Goal: Task Accomplishment & Management: Complete application form

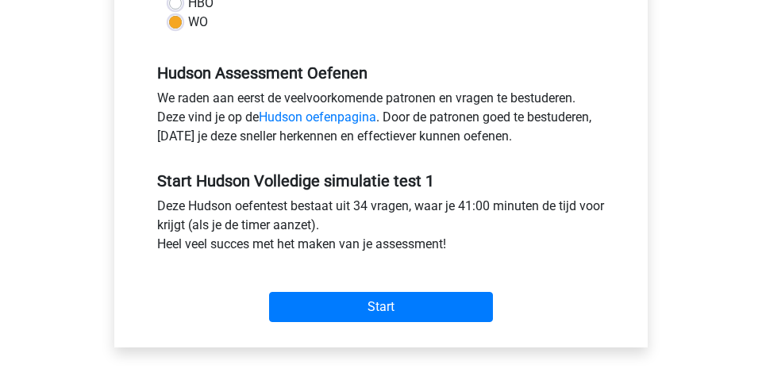
scroll to position [466, 0]
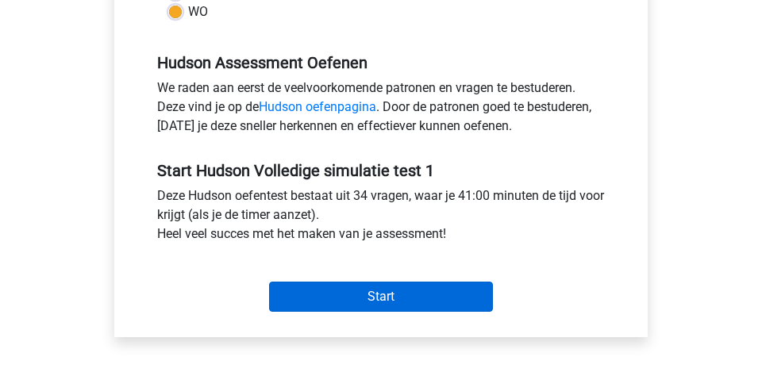
click at [418, 297] on input "Start" at bounding box center [381, 297] width 224 height 30
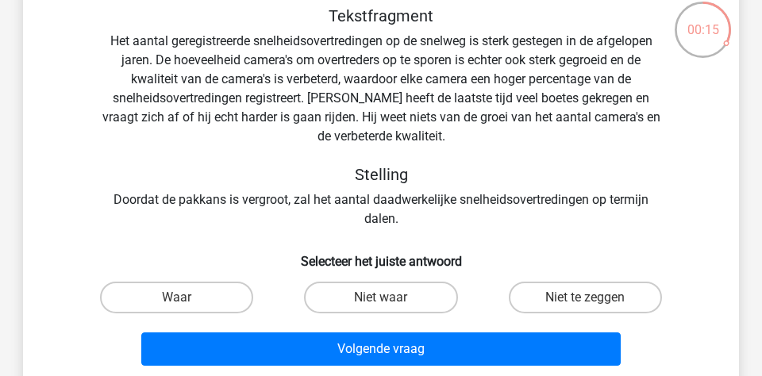
scroll to position [94, 0]
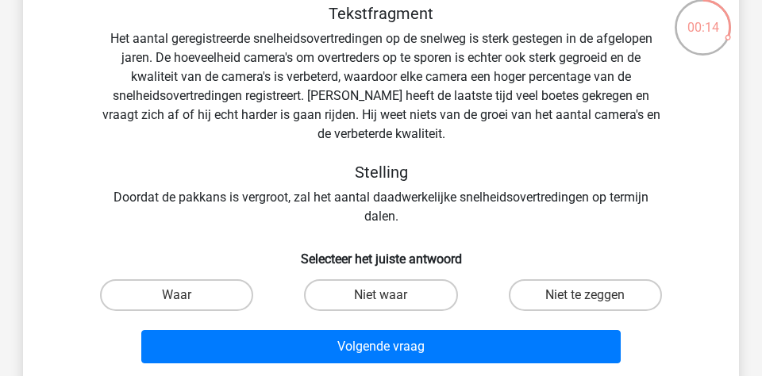
click at [586, 304] on input "Niet te zeggen" at bounding box center [590, 300] width 10 height 10
radio input "true"
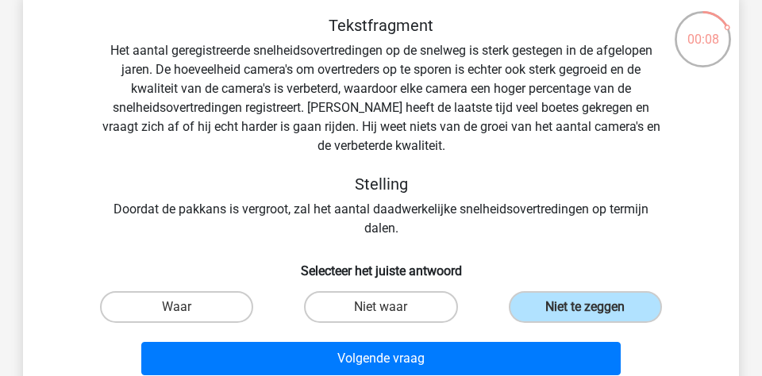
scroll to position [83, 0]
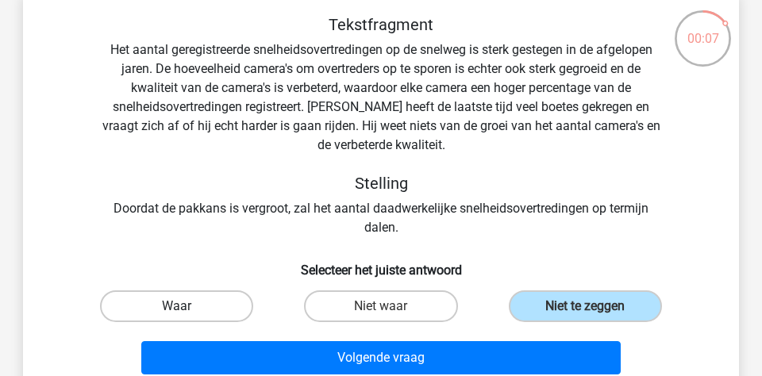
click at [221, 301] on label "Waar" at bounding box center [176, 307] width 153 height 32
click at [187, 306] on input "Waar" at bounding box center [182, 311] width 10 height 10
radio input "true"
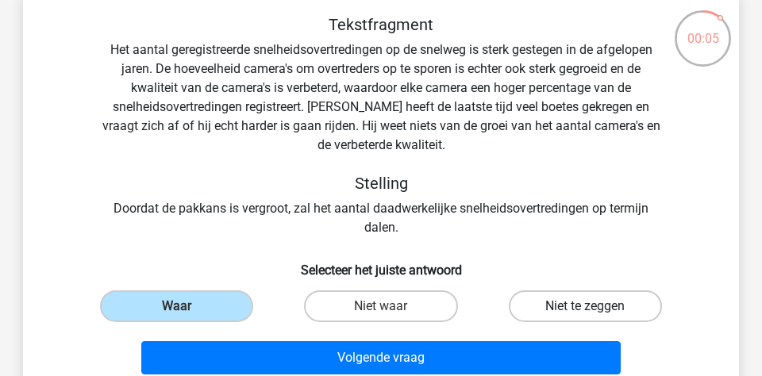
click at [562, 307] on label "Niet te zeggen" at bounding box center [585, 307] width 153 height 32
click at [585, 307] on input "Niet te zeggen" at bounding box center [590, 311] width 10 height 10
radio input "true"
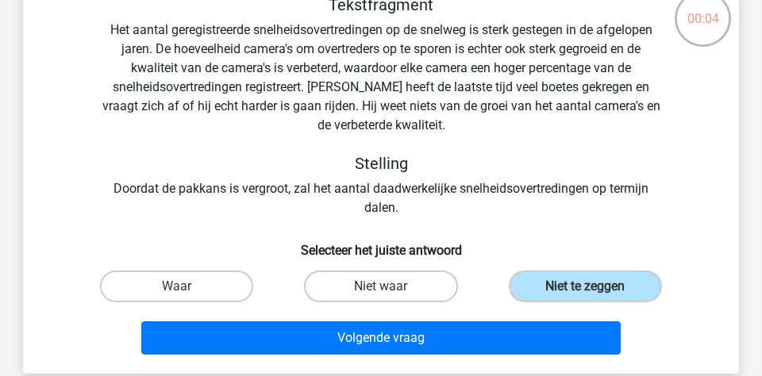
scroll to position [104, 0]
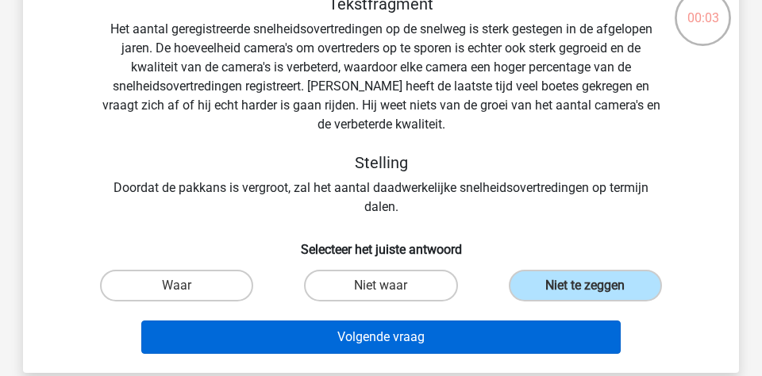
click at [491, 336] on button "Volgende vraag" at bounding box center [381, 337] width 480 height 33
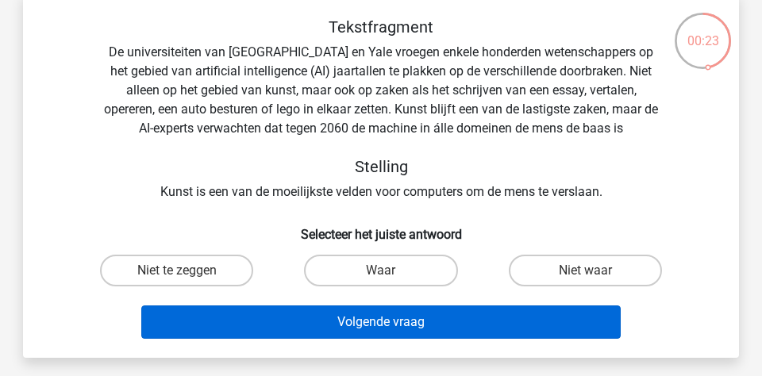
scroll to position [106, 0]
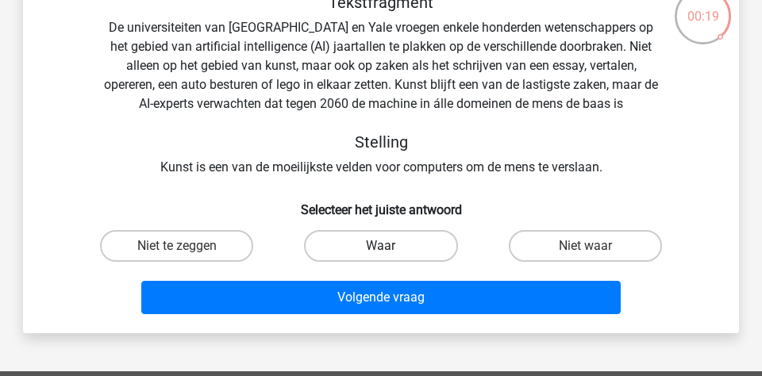
click at [408, 245] on label "Waar" at bounding box center [380, 246] width 153 height 32
click at [391, 246] on input "Waar" at bounding box center [386, 251] width 10 height 10
radio input "true"
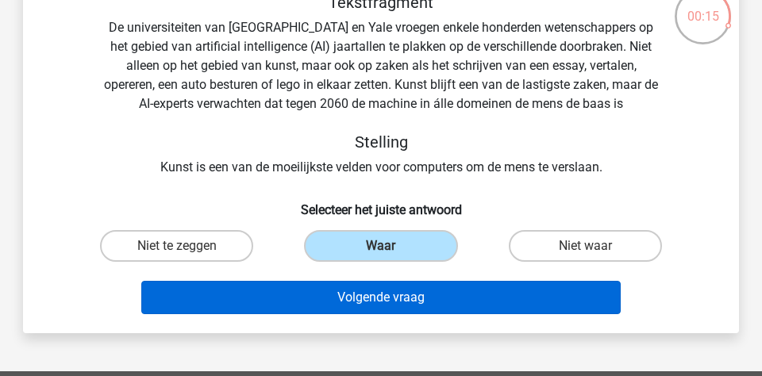
click at [419, 302] on button "Volgende vraag" at bounding box center [381, 297] width 480 height 33
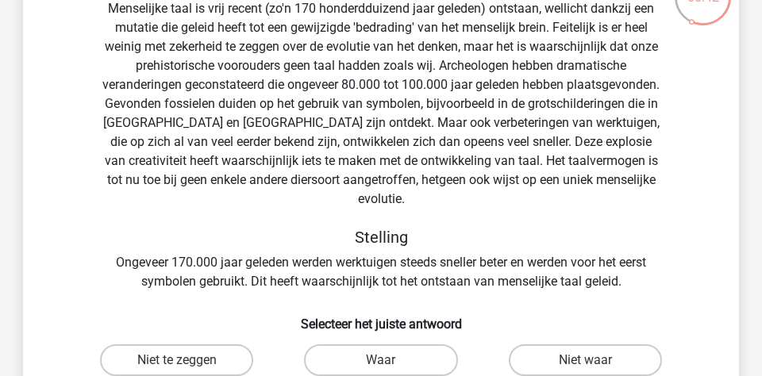
scroll to position [105, 0]
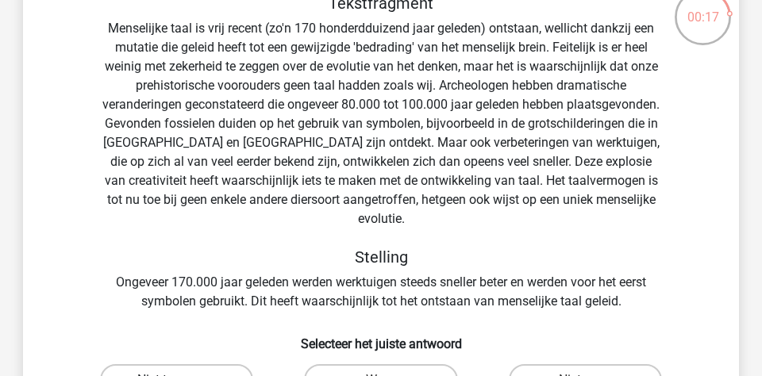
click at [191, 364] on label "Niet te zeggen" at bounding box center [176, 380] width 153 height 32
radio input "true"
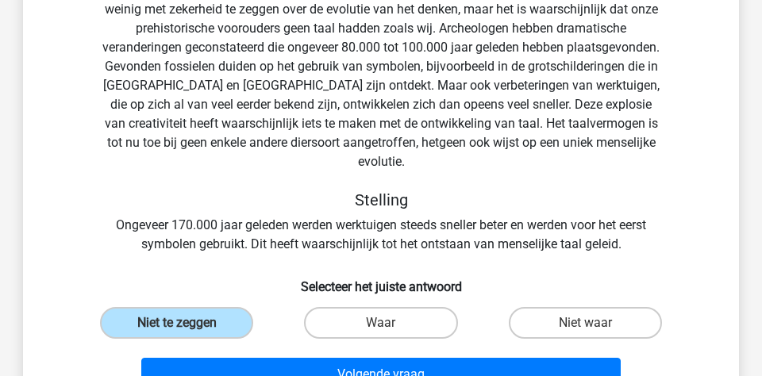
scroll to position [170, 0]
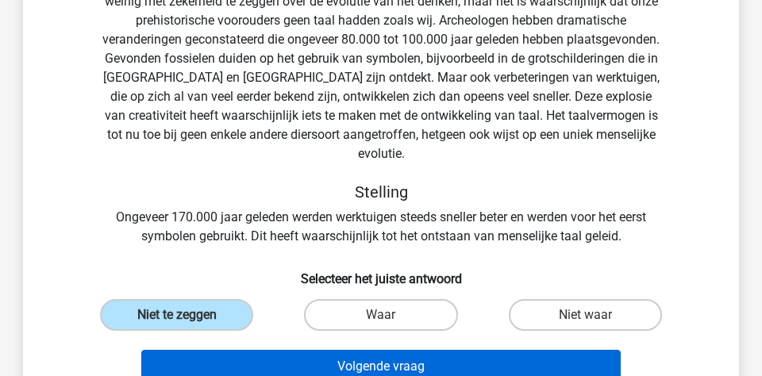
click at [327, 350] on button "Volgende vraag" at bounding box center [381, 366] width 480 height 33
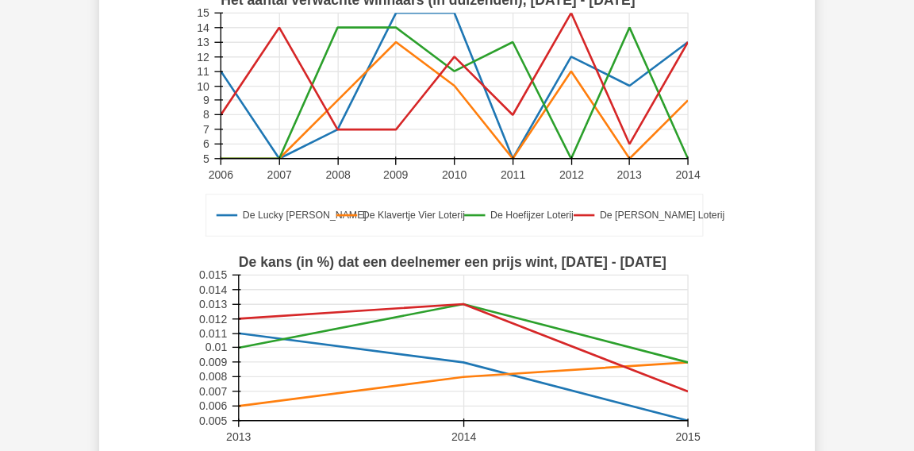
scroll to position [340, 0]
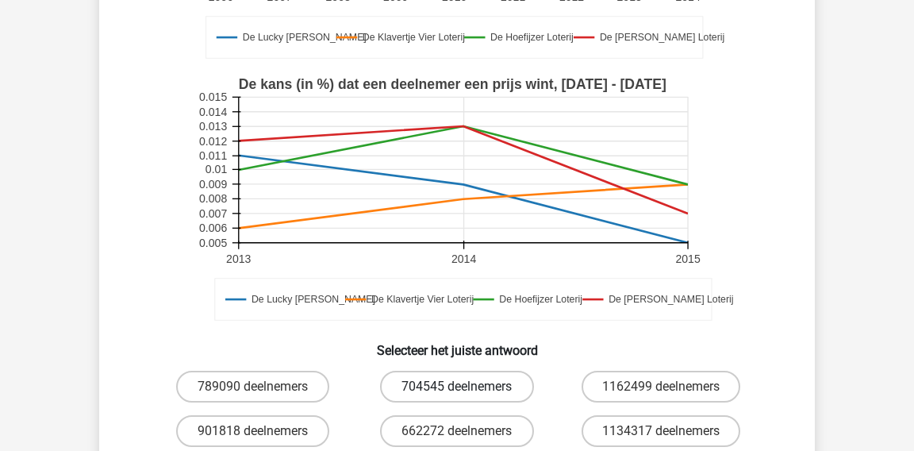
click at [426, 375] on label "704545 deelnemers" at bounding box center [456, 387] width 153 height 32
click at [457, 375] on input "704545 deelnemers" at bounding box center [462, 392] width 10 height 10
radio input "true"
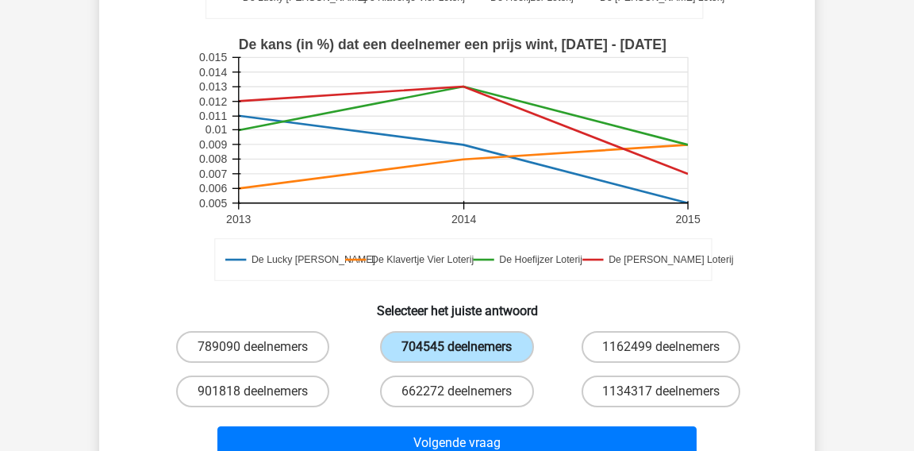
scroll to position [419, 0]
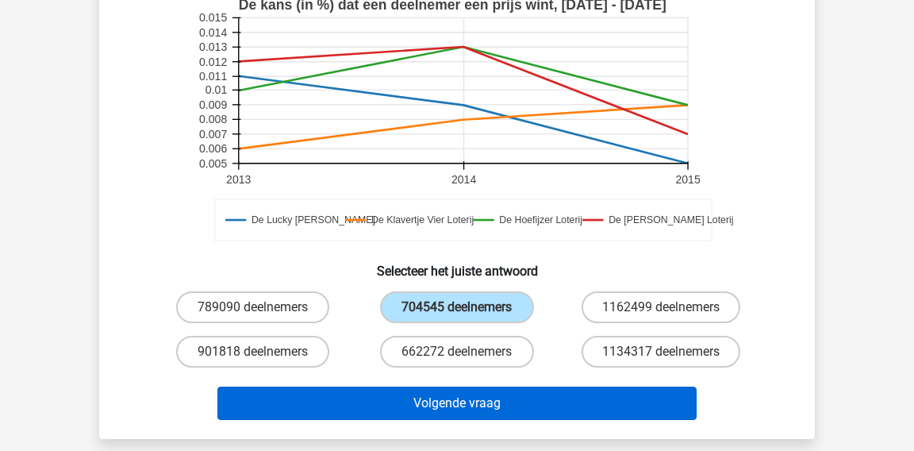
click at [509, 375] on button "Volgende vraag" at bounding box center [458, 403] width 480 height 33
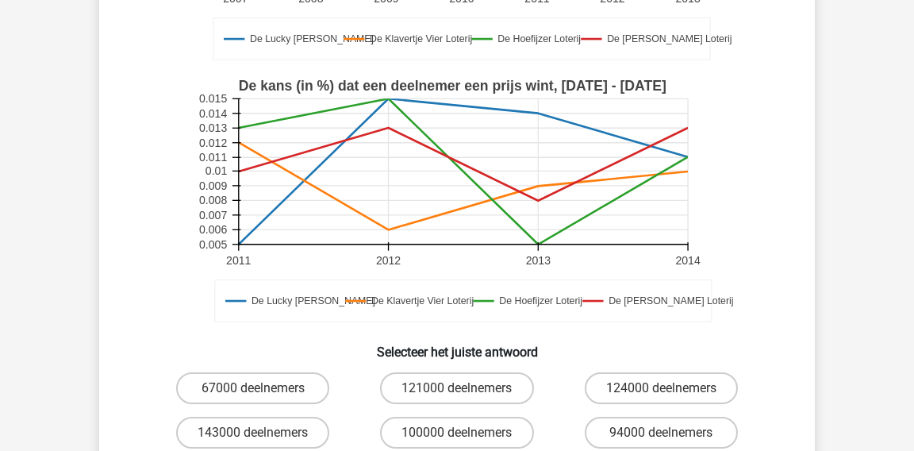
scroll to position [472, 0]
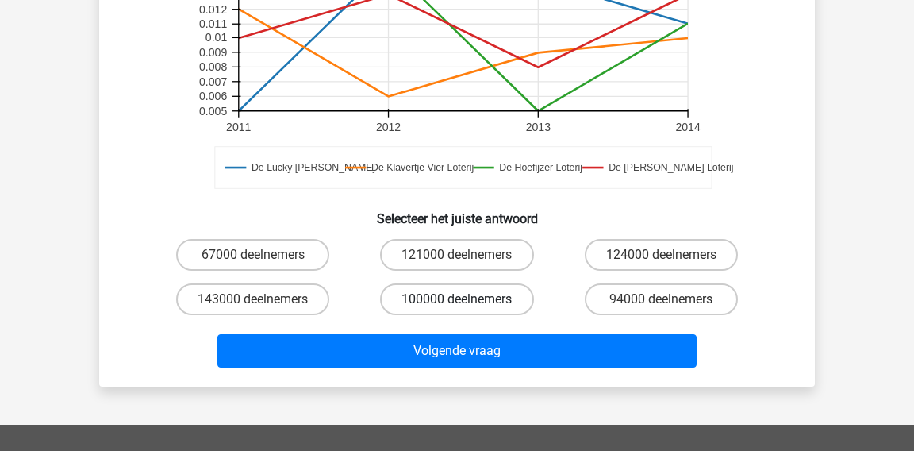
click at [524, 291] on label "100000 deelnemers" at bounding box center [456, 299] width 153 height 32
click at [468, 299] on input "100000 deelnemers" at bounding box center [462, 304] width 10 height 10
radio input "true"
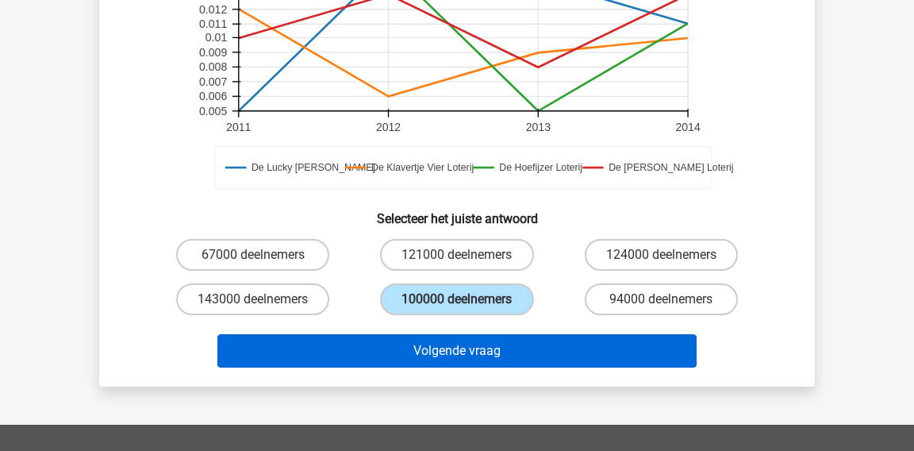
click at [517, 339] on button "Volgende vraag" at bounding box center [458, 350] width 480 height 33
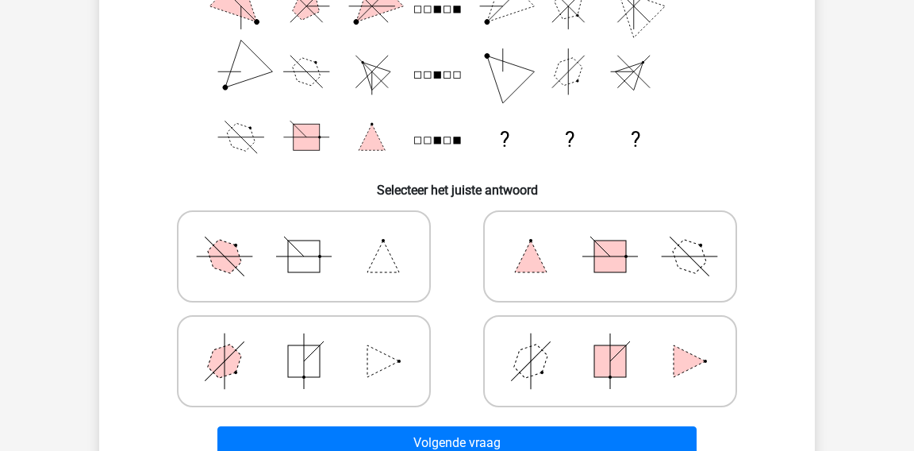
scroll to position [254, 0]
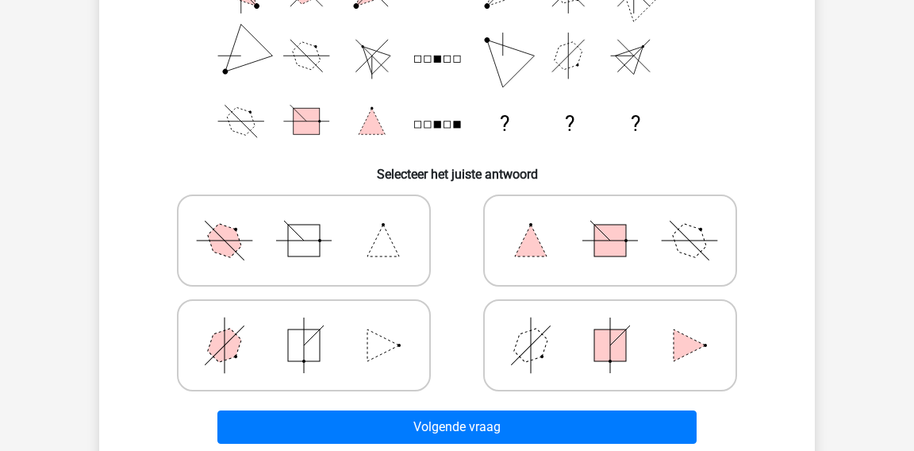
click at [311, 377] on icon at bounding box center [304, 345] width 238 height 79
click at [311, 325] on input "radio" at bounding box center [309, 320] width 10 height 10
radio input "true"
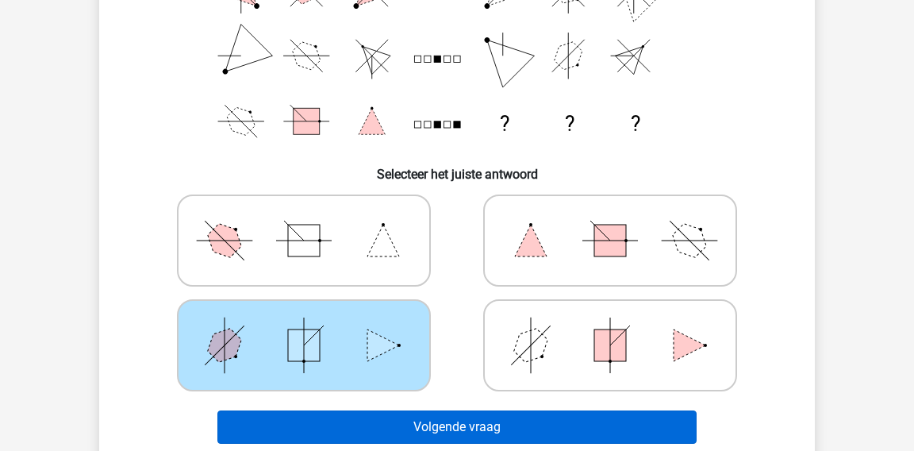
click at [398, 412] on button "Volgende vraag" at bounding box center [458, 426] width 480 height 33
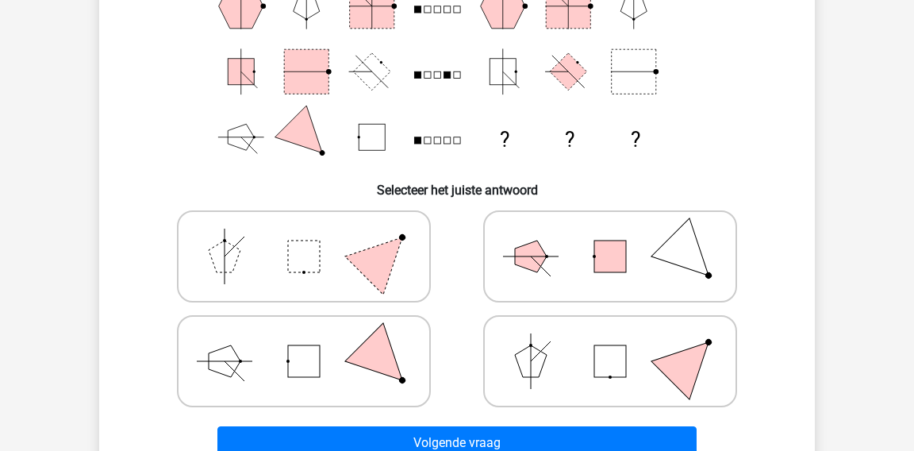
scroll to position [239, 0]
click at [311, 359] on rect at bounding box center [304, 361] width 32 height 32
click at [311, 341] on input "radio" at bounding box center [309, 335] width 10 height 10
radio input "true"
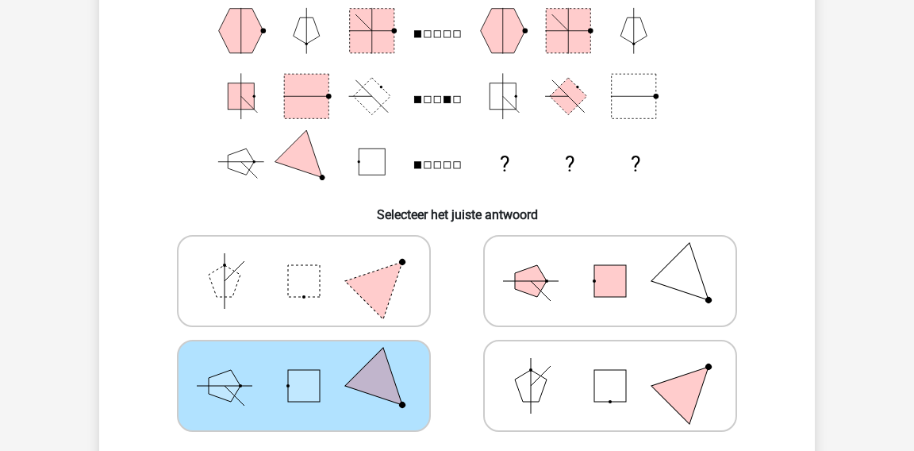
scroll to position [242, 0]
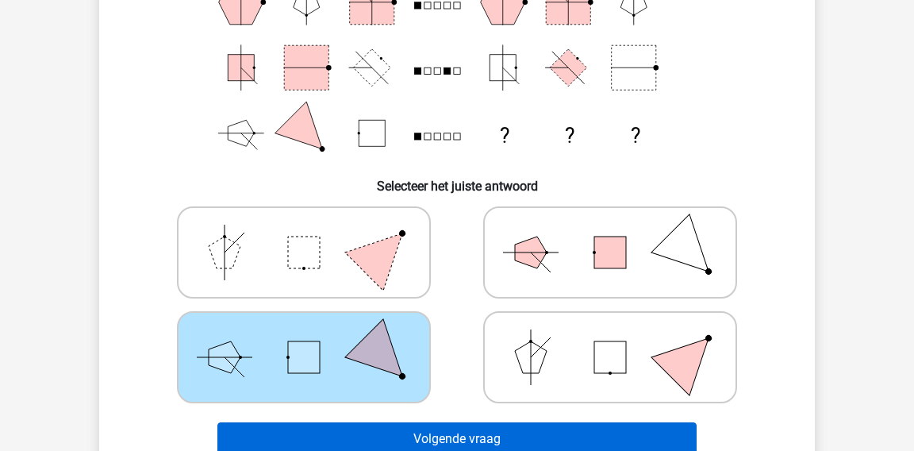
click at [443, 432] on button "Volgende vraag" at bounding box center [458, 438] width 480 height 33
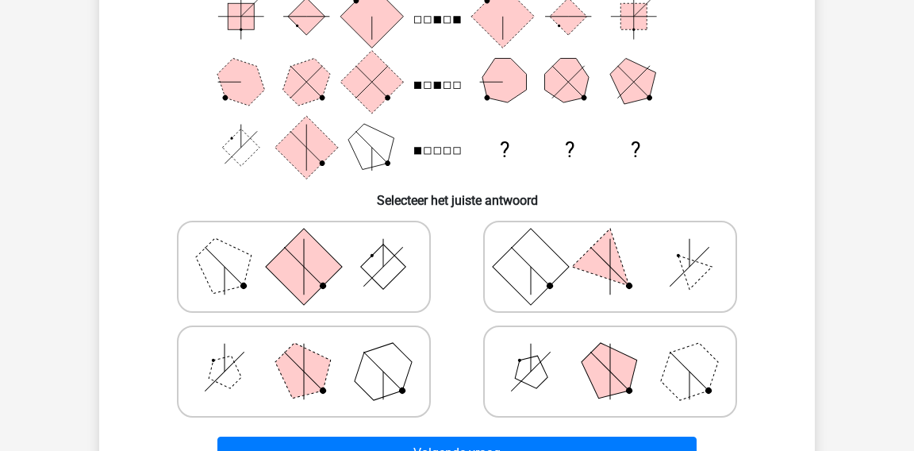
scroll to position [232, 0]
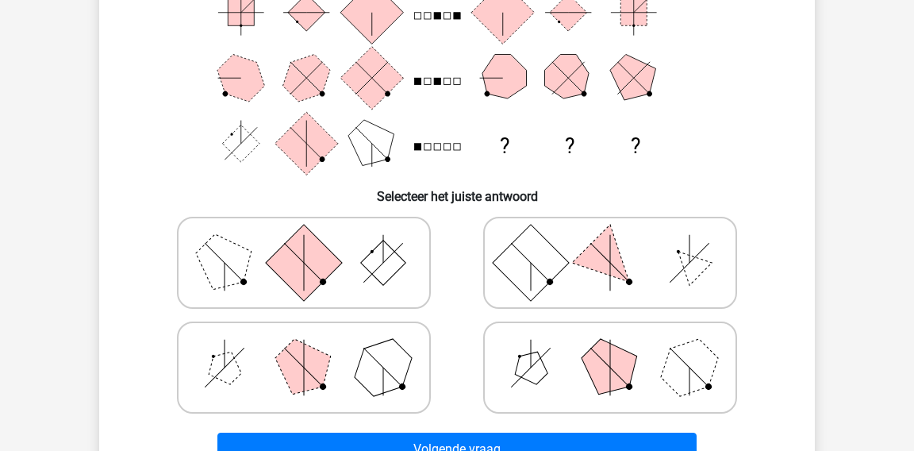
click at [389, 334] on icon at bounding box center [304, 367] width 238 height 79
click at [314, 337] on input "radio" at bounding box center [309, 342] width 10 height 10
radio input "true"
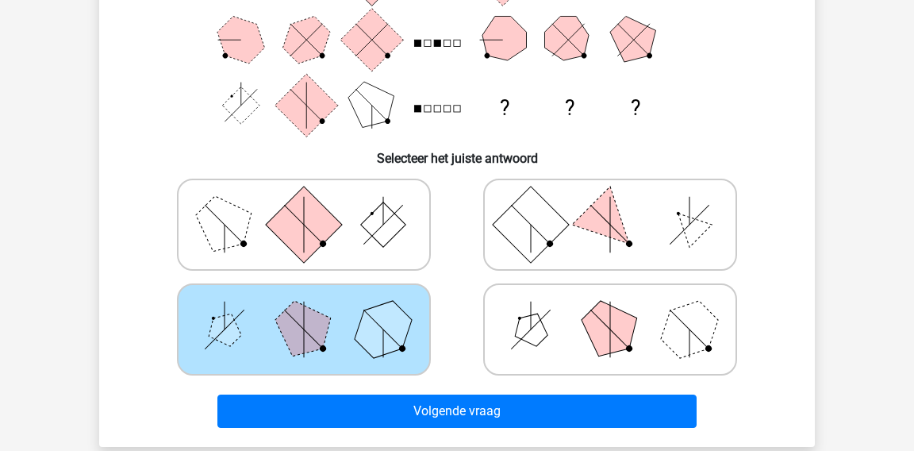
scroll to position [272, 0]
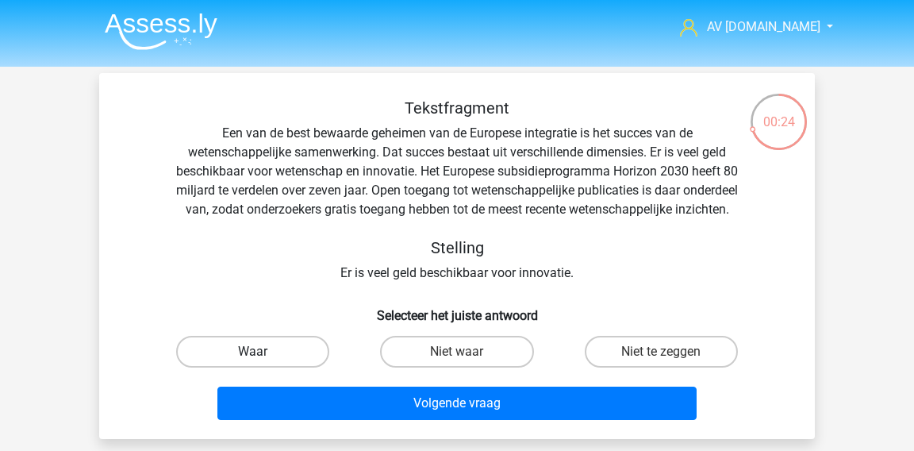
click at [318, 368] on label "Waar" at bounding box center [252, 352] width 153 height 32
click at [264, 362] on input "Waar" at bounding box center [258, 357] width 10 height 10
radio input "true"
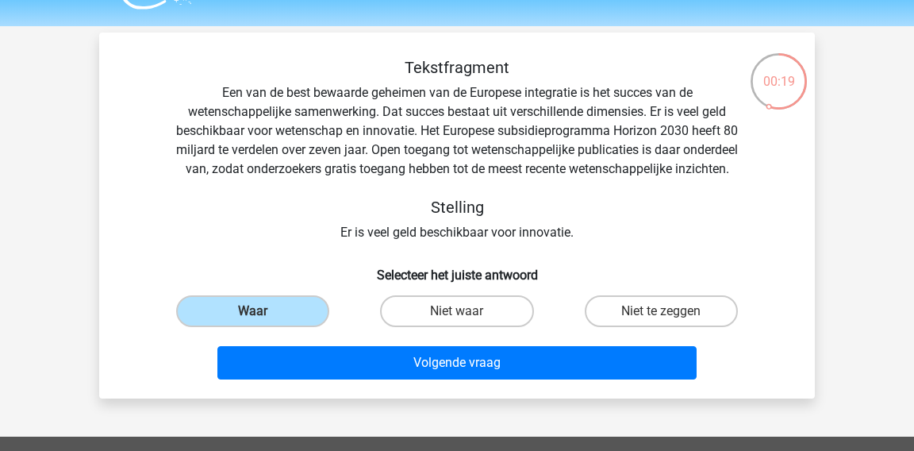
scroll to position [41, 0]
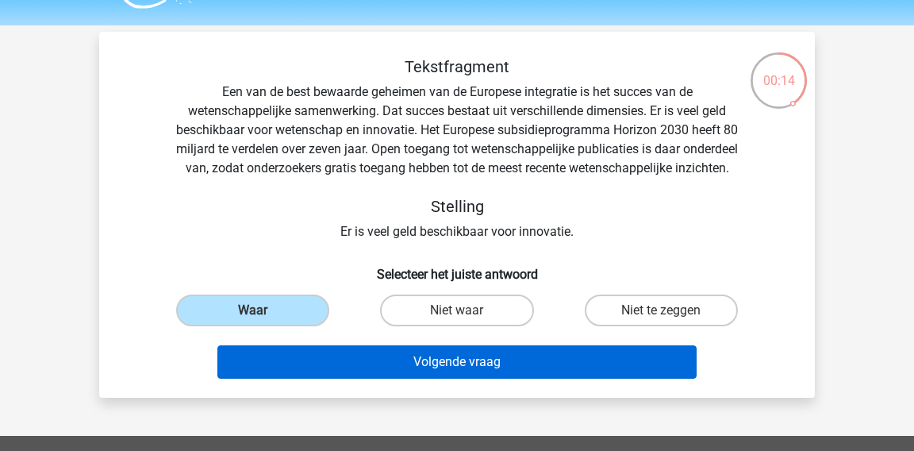
click at [452, 379] on button "Volgende vraag" at bounding box center [458, 361] width 480 height 33
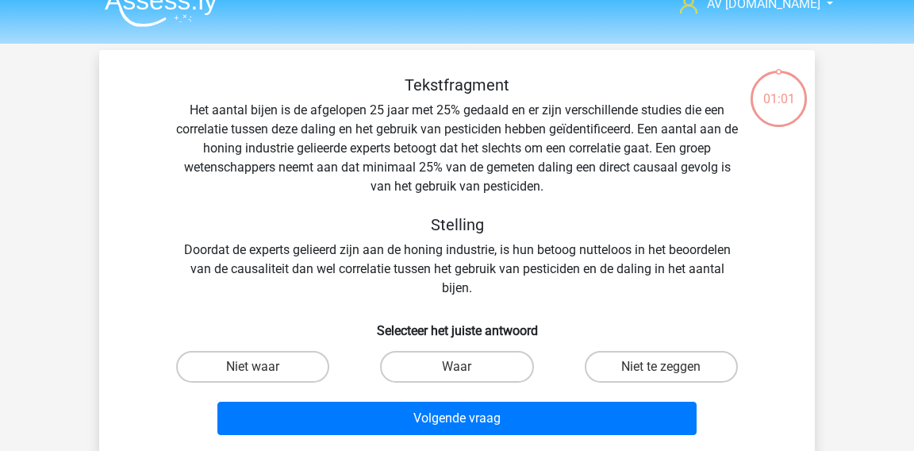
scroll to position [29, 0]
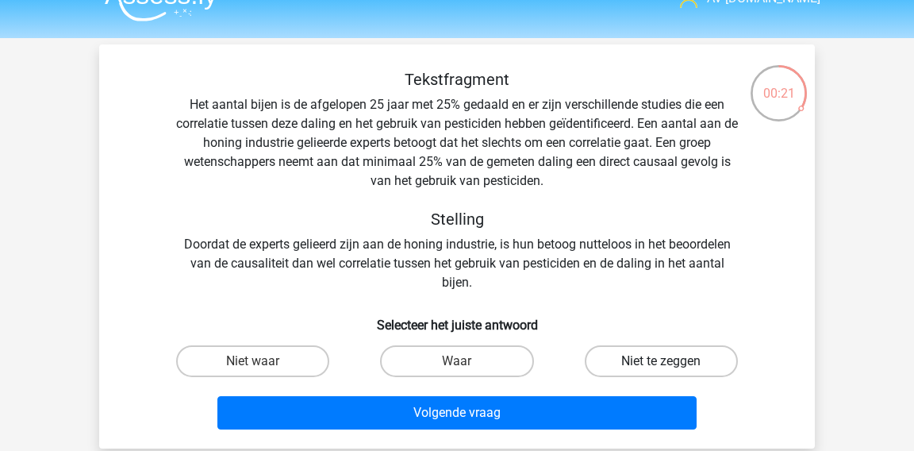
click at [630, 352] on label "Niet te zeggen" at bounding box center [661, 361] width 153 height 32
click at [661, 361] on input "Niet te zeggen" at bounding box center [666, 366] width 10 height 10
radio input "true"
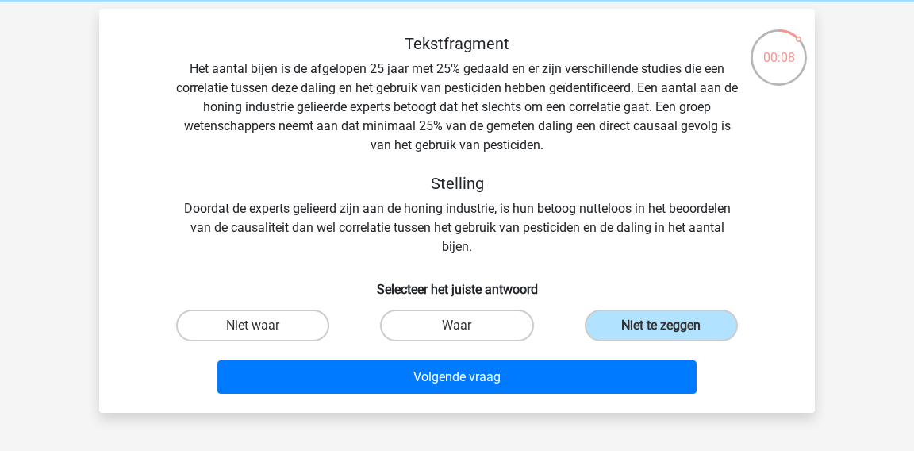
scroll to position [67, 0]
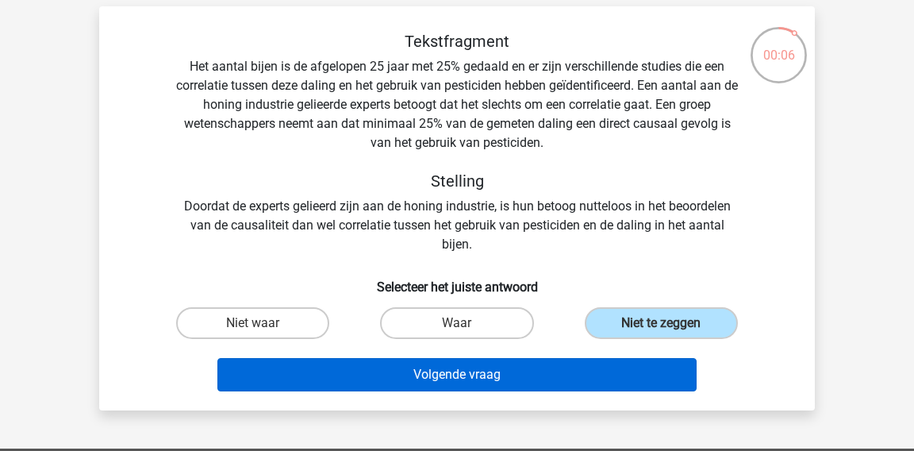
click at [534, 367] on button "Volgende vraag" at bounding box center [458, 374] width 480 height 33
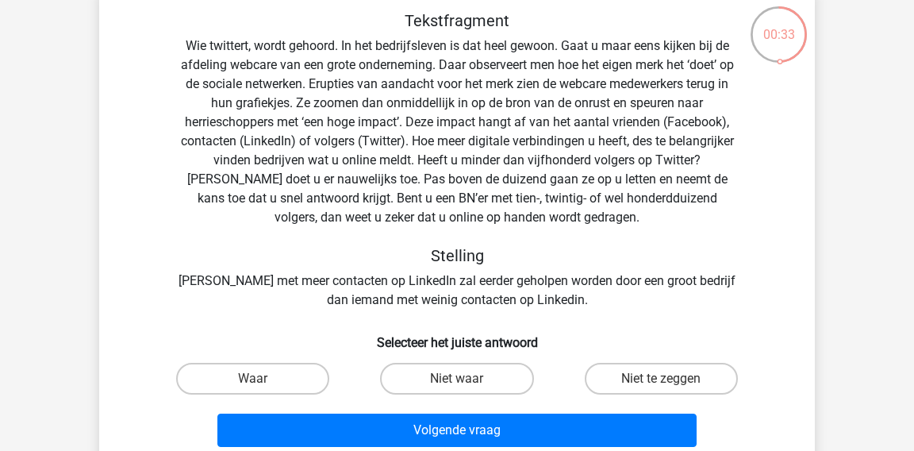
scroll to position [89, 0]
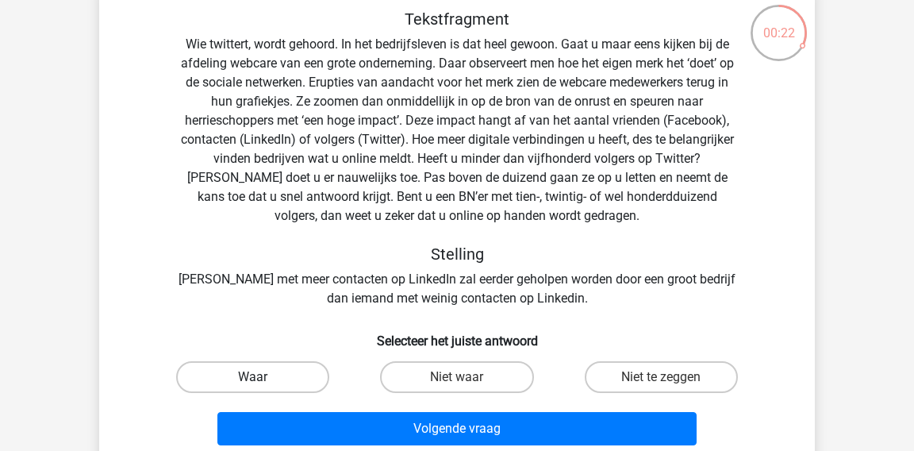
click at [294, 371] on label "Waar" at bounding box center [252, 377] width 153 height 32
click at [264, 377] on input "Waar" at bounding box center [258, 382] width 10 height 10
radio input "true"
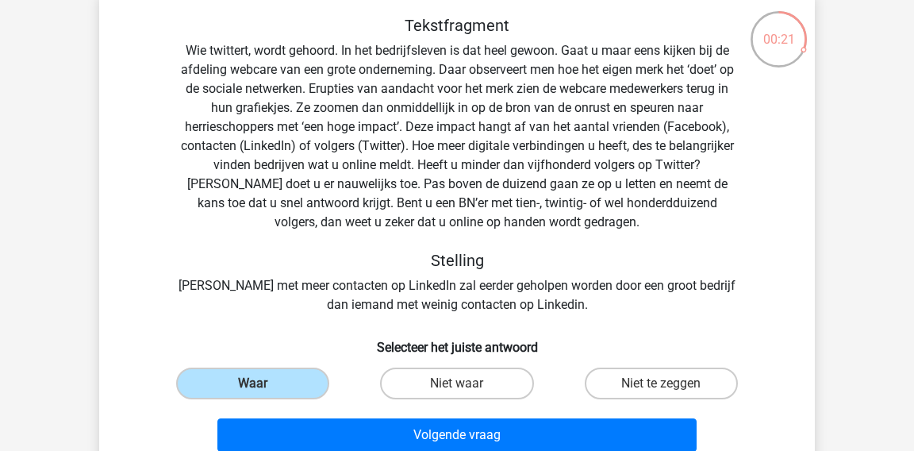
scroll to position [82, 0]
click at [490, 390] on label "Niet waar" at bounding box center [456, 384] width 153 height 32
click at [468, 390] on input "Niet waar" at bounding box center [462, 389] width 10 height 10
radio input "true"
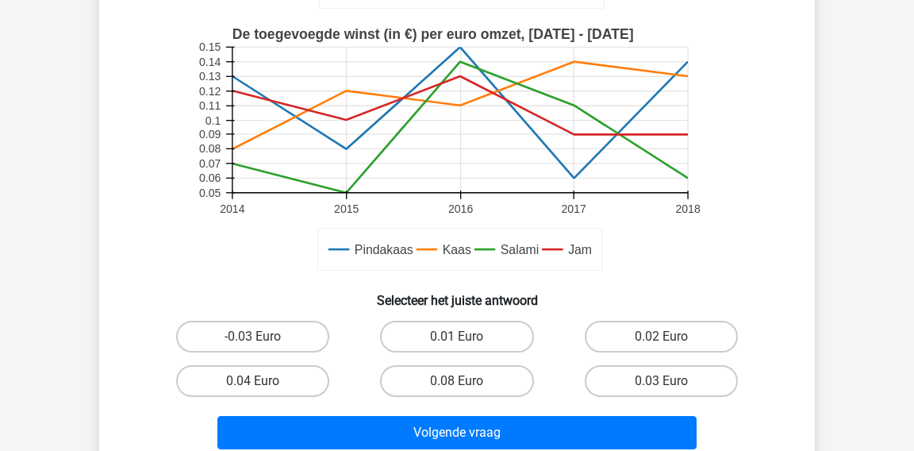
scroll to position [414, 0]
click at [293, 372] on label "0.04 Euro" at bounding box center [252, 381] width 153 height 32
click at [264, 381] on input "0.04 Euro" at bounding box center [258, 386] width 10 height 10
radio input "true"
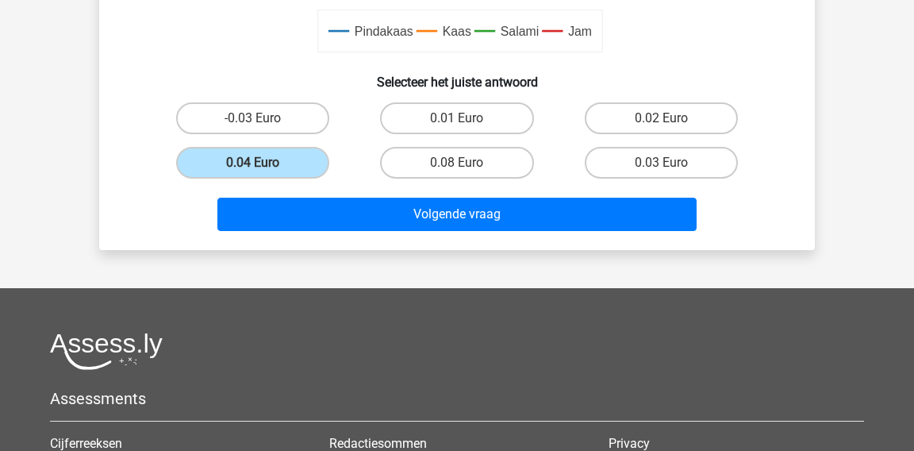
scroll to position [637, 0]
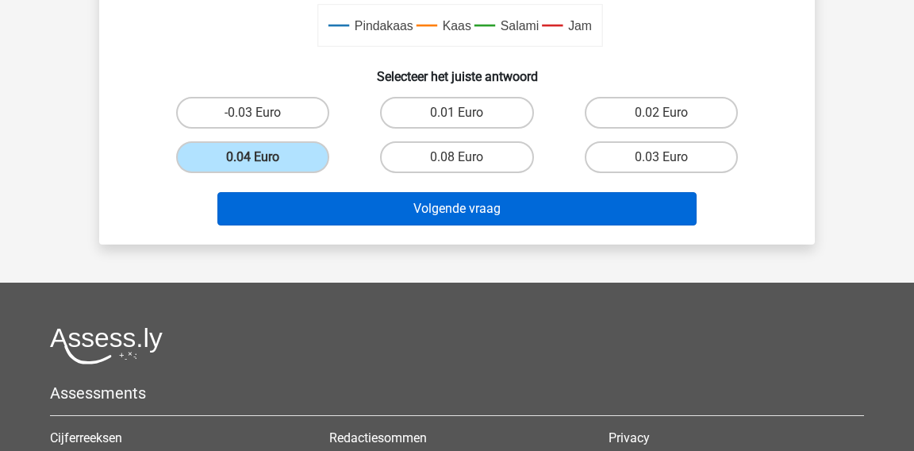
click at [438, 204] on button "Volgende vraag" at bounding box center [458, 208] width 480 height 33
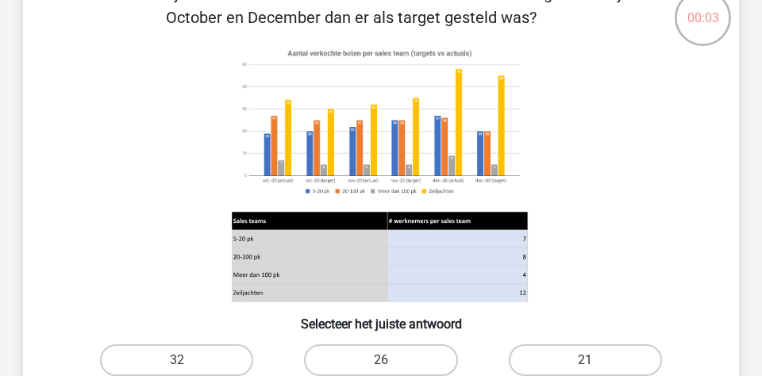
scroll to position [154, 0]
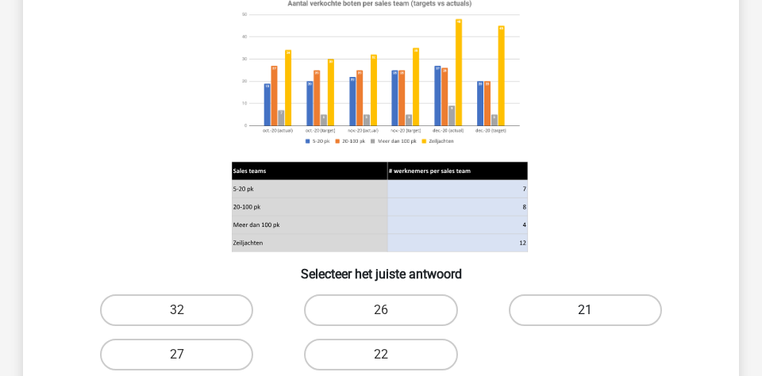
click at [541, 310] on label "21" at bounding box center [585, 311] width 153 height 32
click at [585, 310] on input "21" at bounding box center [590, 315] width 10 height 10
radio input "true"
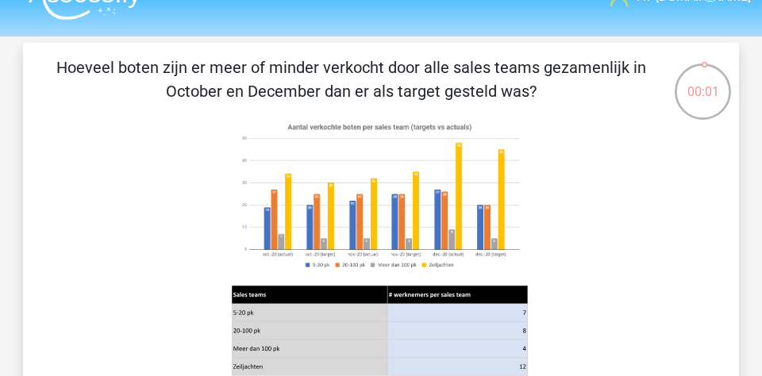
scroll to position [36, 0]
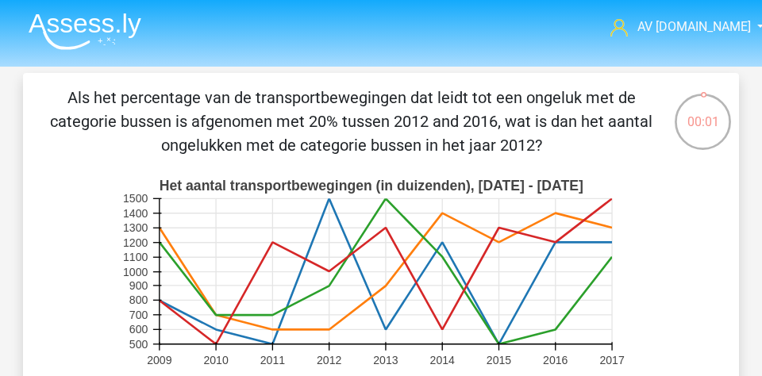
scroll to position [-1, 0]
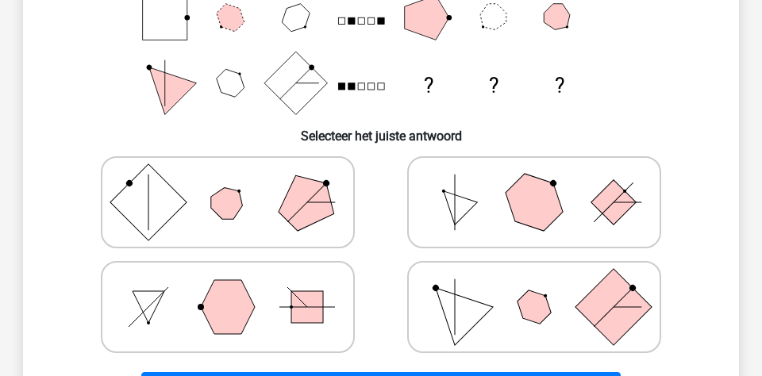
scroll to position [292, 0]
click at [458, 211] on polygon at bounding box center [455, 202] width 45 height 45
click at [534, 183] on input "radio" at bounding box center [539, 177] width 10 height 10
radio input "true"
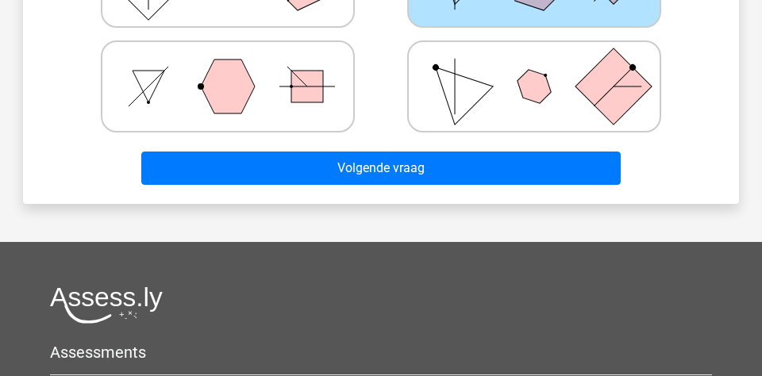
scroll to position [582, 0]
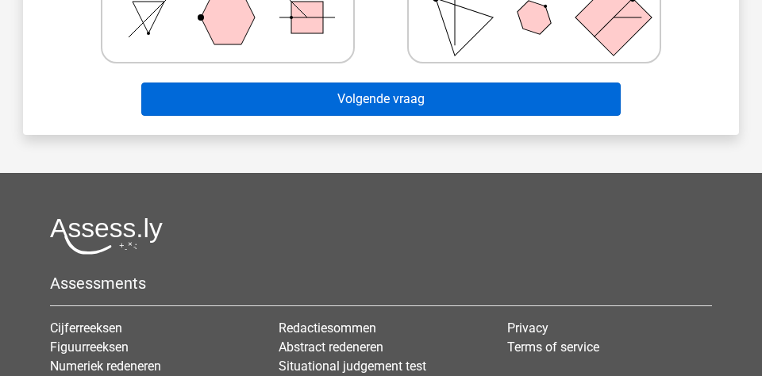
click at [447, 110] on button "Volgende vraag" at bounding box center [381, 99] width 480 height 33
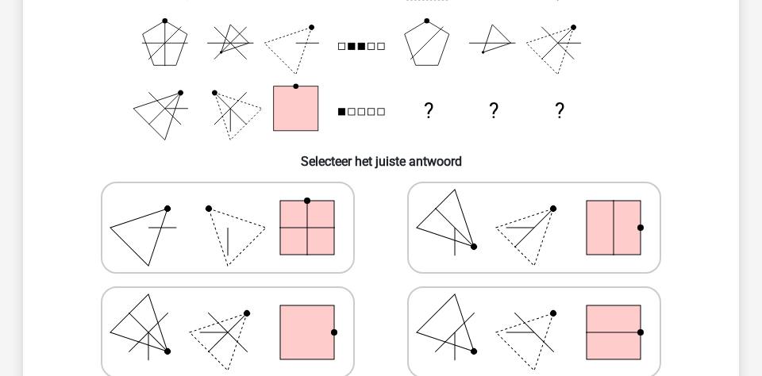
scroll to position [268, 0]
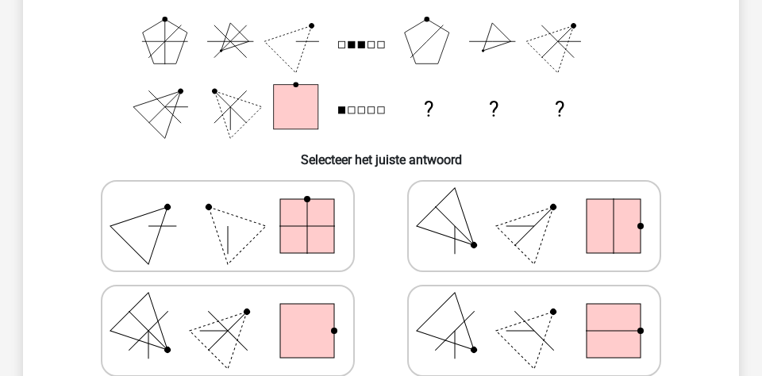
click at [262, 323] on icon at bounding box center [228, 330] width 238 height 79
click at [238, 311] on input "radio" at bounding box center [233, 306] width 10 height 10
radio input "true"
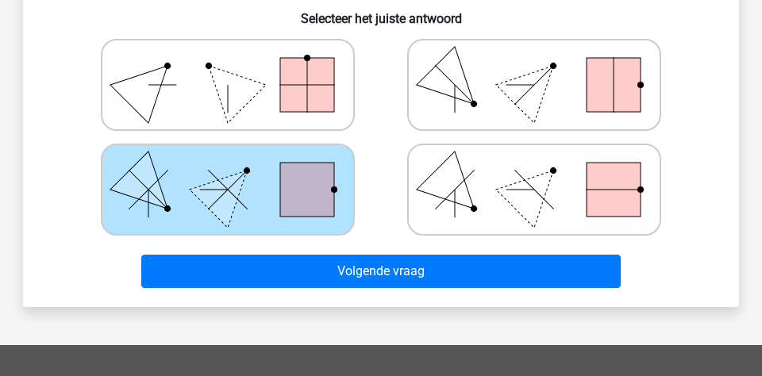
scroll to position [451, 0]
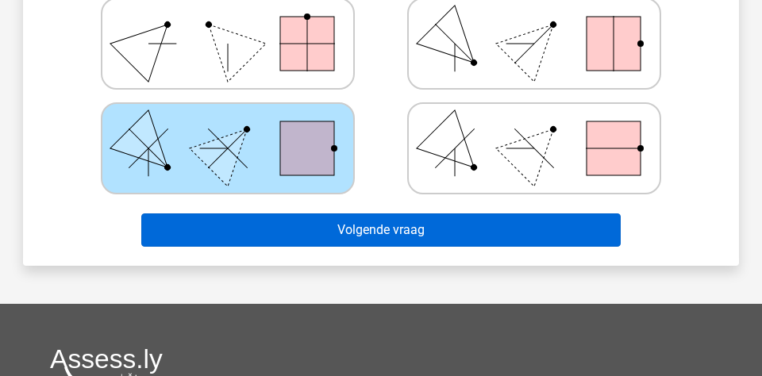
click at [475, 237] on button "Volgende vraag" at bounding box center [381, 230] width 480 height 33
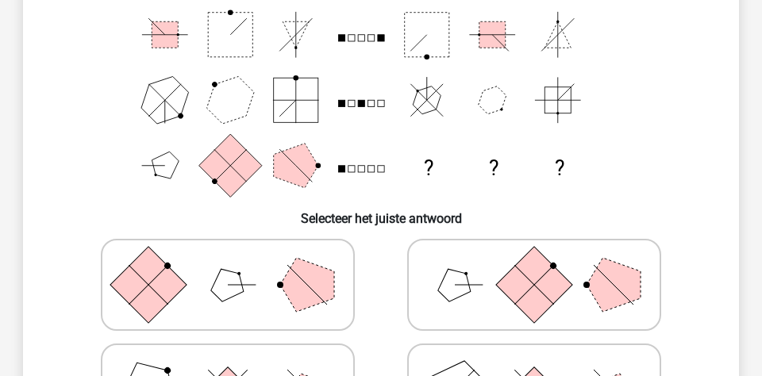
scroll to position [213, 0]
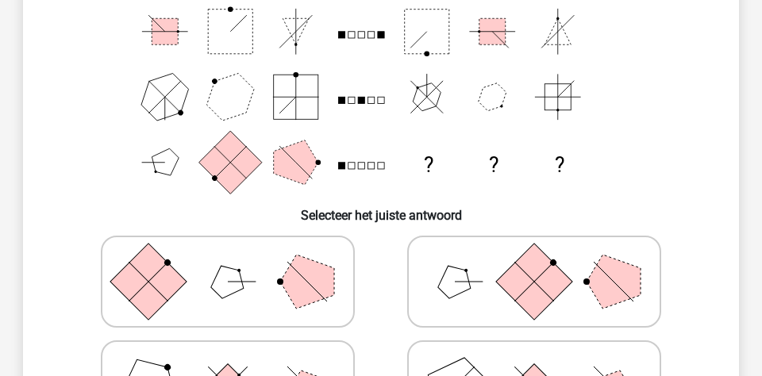
click at [427, 252] on icon at bounding box center [534, 281] width 238 height 79
click at [534, 252] on input "radio" at bounding box center [539, 257] width 10 height 10
radio input "true"
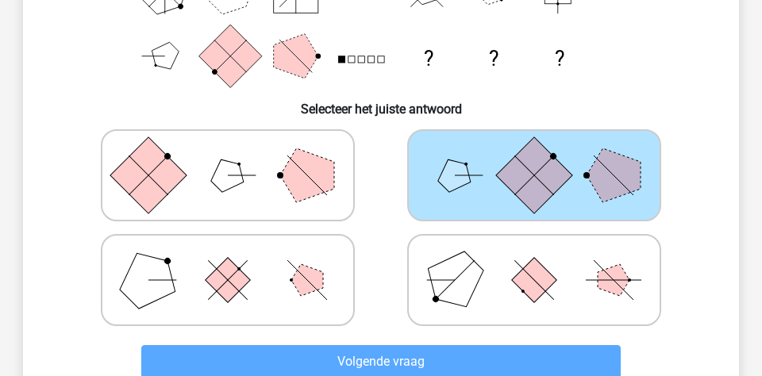
scroll to position [345, 0]
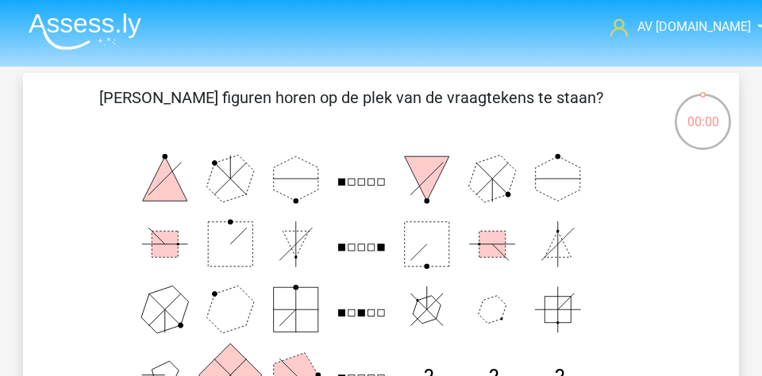
scroll to position [346, 0]
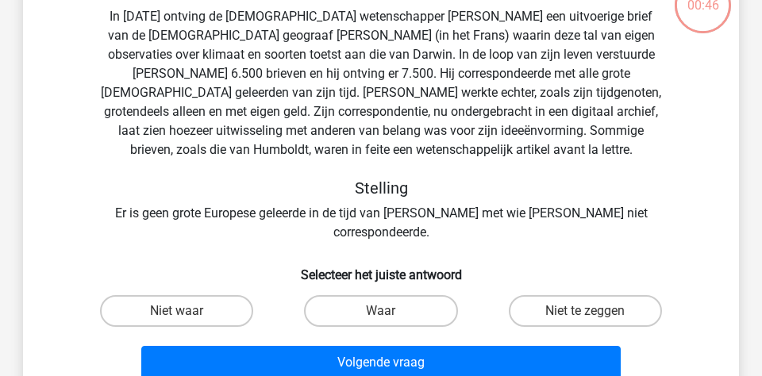
scroll to position [122, 0]
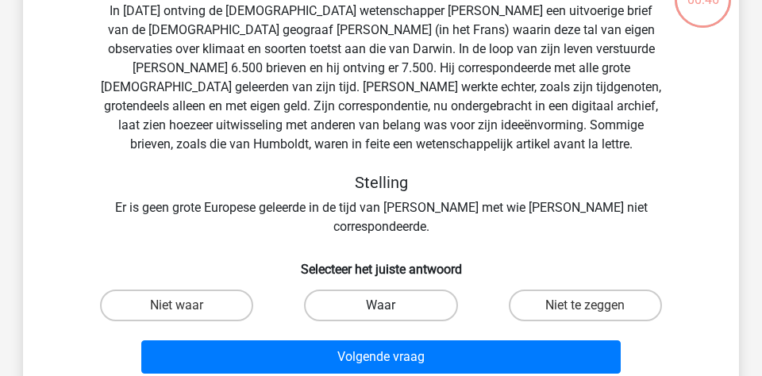
click at [338, 291] on label "Waar" at bounding box center [380, 306] width 153 height 32
click at [381, 306] on input "Waar" at bounding box center [386, 311] width 10 height 10
radio input "true"
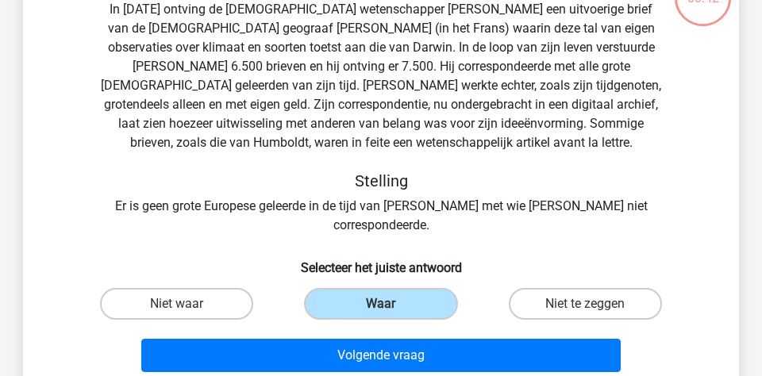
scroll to position [125, 0]
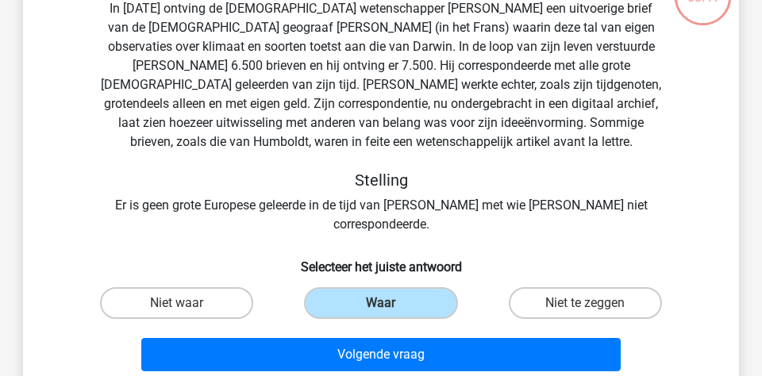
click at [349, 353] on div "Volgende vraag" at bounding box center [381, 358] width 613 height 40
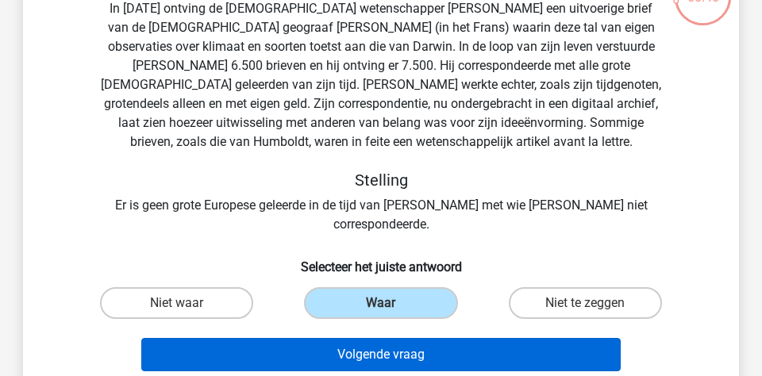
click at [360, 338] on button "Volgende vraag" at bounding box center [381, 354] width 480 height 33
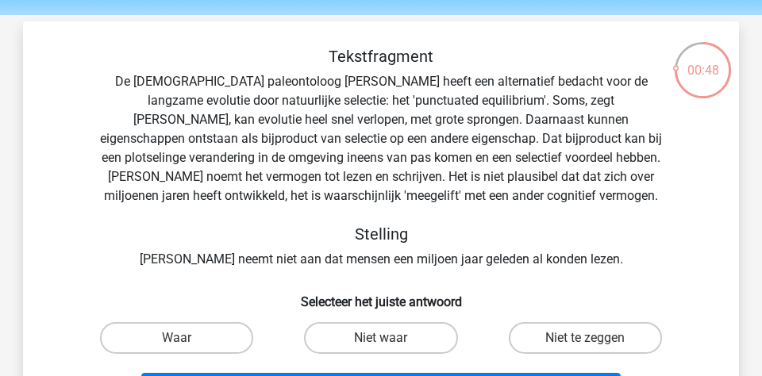
scroll to position [62, 0]
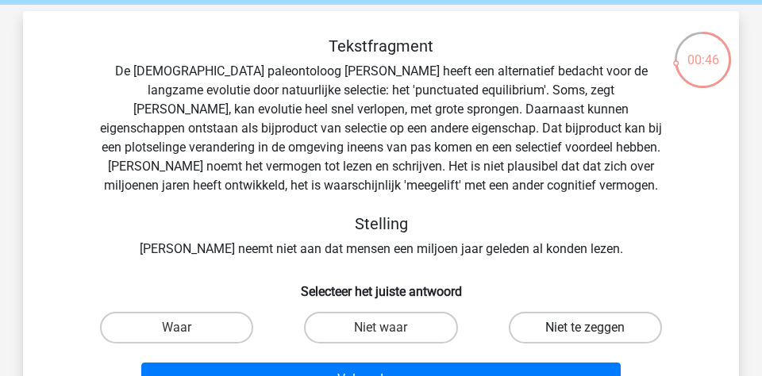
click at [516, 313] on label "Niet te zeggen" at bounding box center [585, 328] width 153 height 32
click at [585, 328] on input "Niet te zeggen" at bounding box center [590, 333] width 10 height 10
radio input "true"
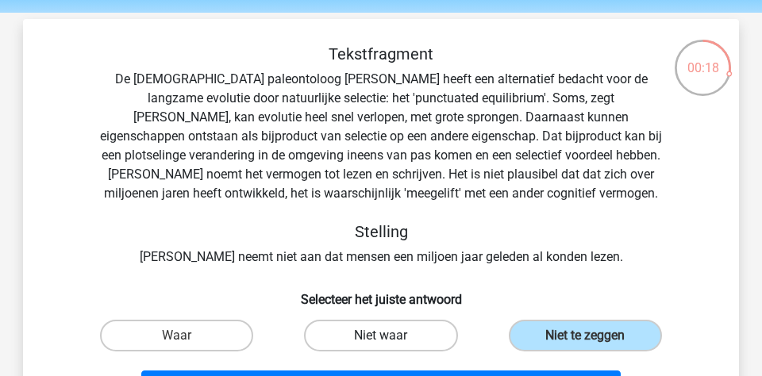
scroll to position [56, 0]
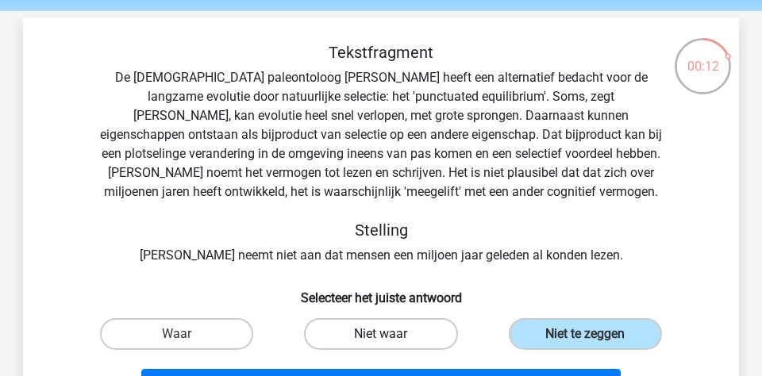
click at [428, 329] on label "Niet waar" at bounding box center [380, 334] width 153 height 32
click at [391, 334] on input "Niet waar" at bounding box center [386, 339] width 10 height 10
radio input "true"
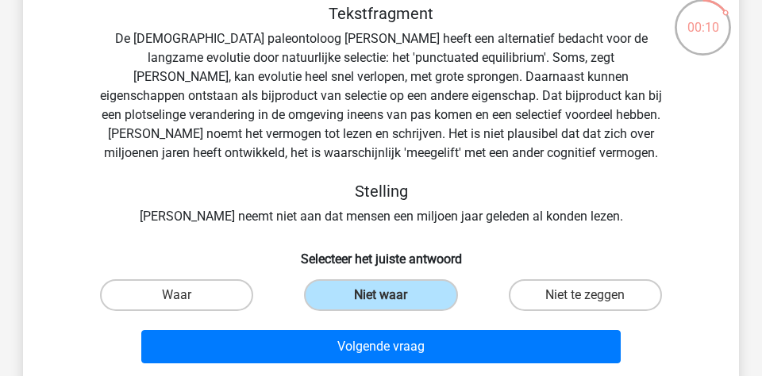
scroll to position [100, 0]
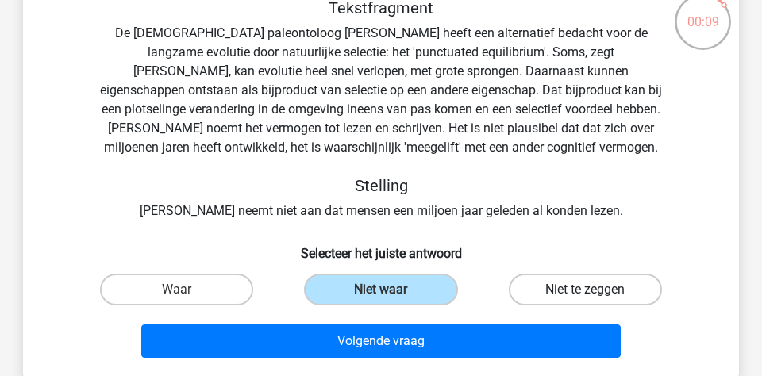
click at [546, 303] on label "Niet te zeggen" at bounding box center [585, 290] width 153 height 32
click at [585, 300] on input "Niet te zeggen" at bounding box center [590, 295] width 10 height 10
radio input "true"
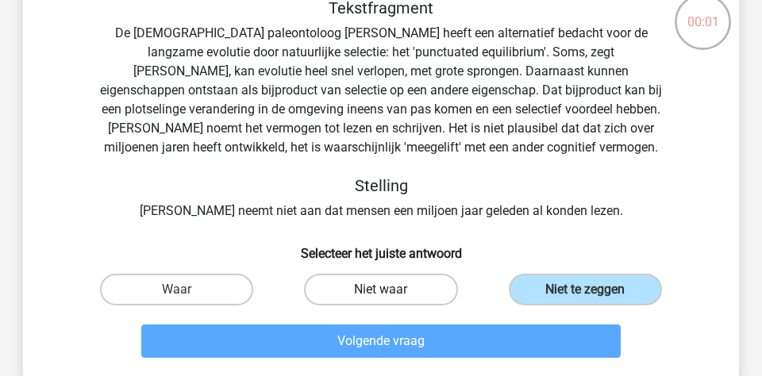
click at [433, 293] on label "Niet waar" at bounding box center [380, 290] width 153 height 32
click at [391, 293] on input "Niet waar" at bounding box center [386, 295] width 10 height 10
radio input "true"
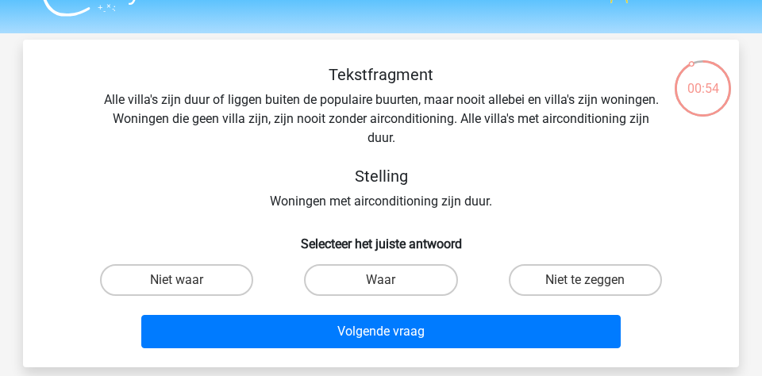
scroll to position [33, 0]
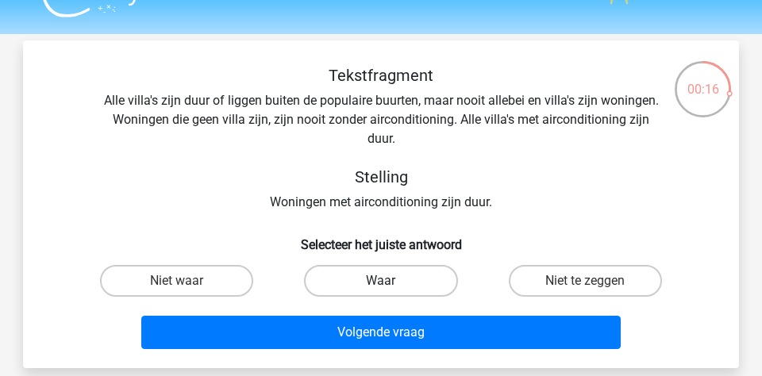
click at [367, 273] on label "Waar" at bounding box center [380, 281] width 153 height 32
click at [381, 281] on input "Waar" at bounding box center [386, 286] width 10 height 10
radio input "true"
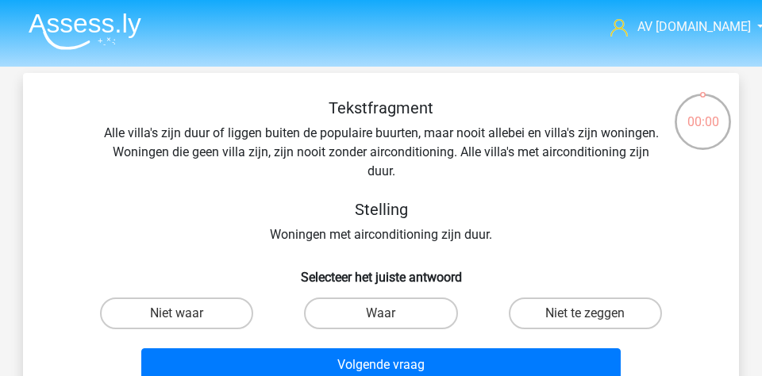
scroll to position [33, 0]
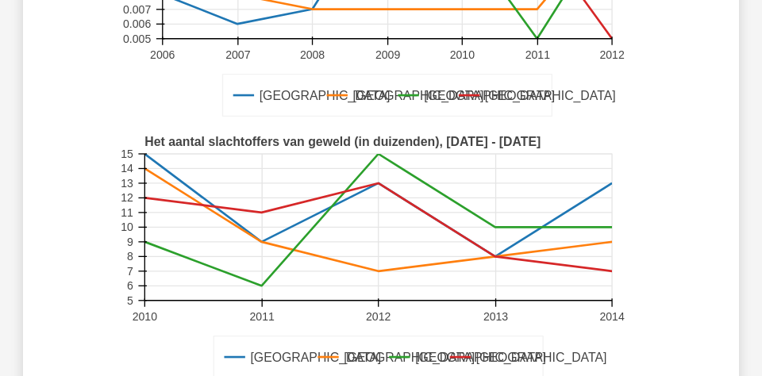
scroll to position [292, 0]
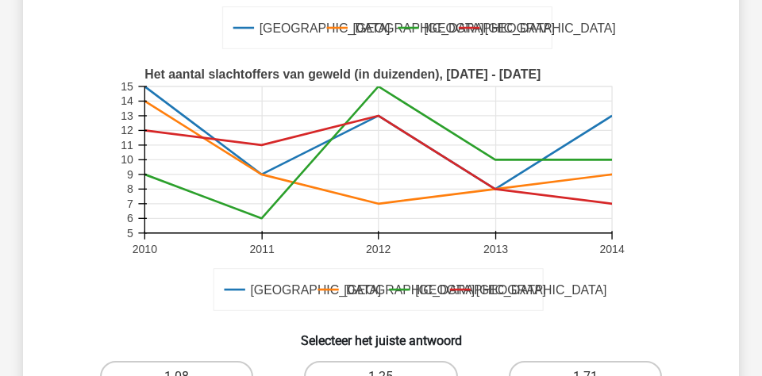
scroll to position [454, 0]
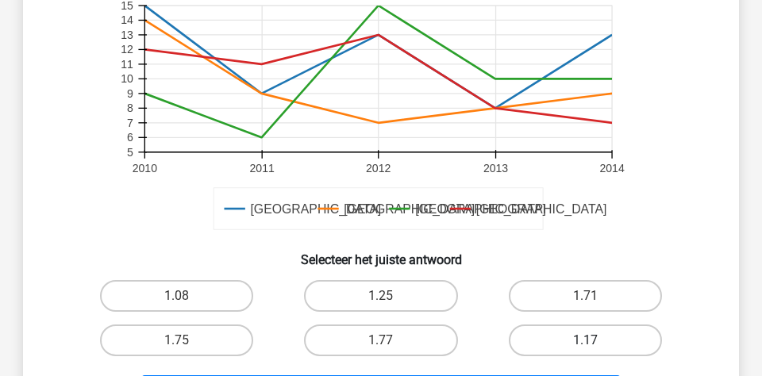
click at [520, 325] on label "1.17" at bounding box center [585, 341] width 153 height 32
click at [585, 341] on input "1.17" at bounding box center [590, 346] width 10 height 10
radio input "true"
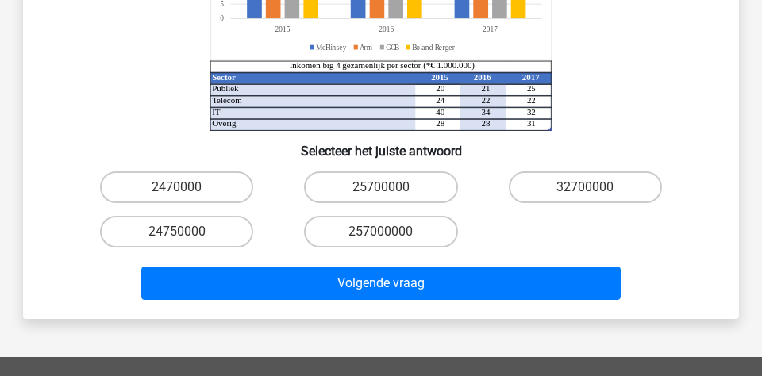
scroll to position [348, 0]
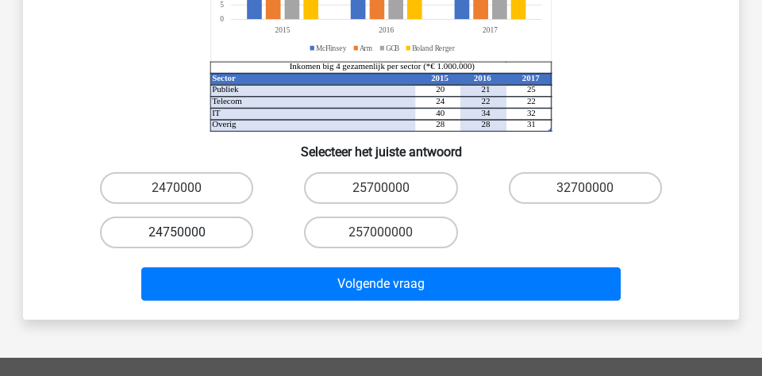
click at [233, 217] on label "24750000" at bounding box center [176, 233] width 153 height 32
click at [187, 233] on input "24750000" at bounding box center [182, 238] width 10 height 10
radio input "true"
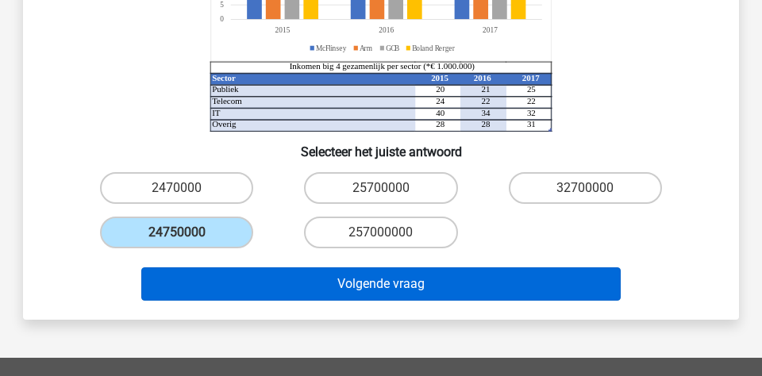
click at [267, 268] on button "Volgende vraag" at bounding box center [381, 284] width 480 height 33
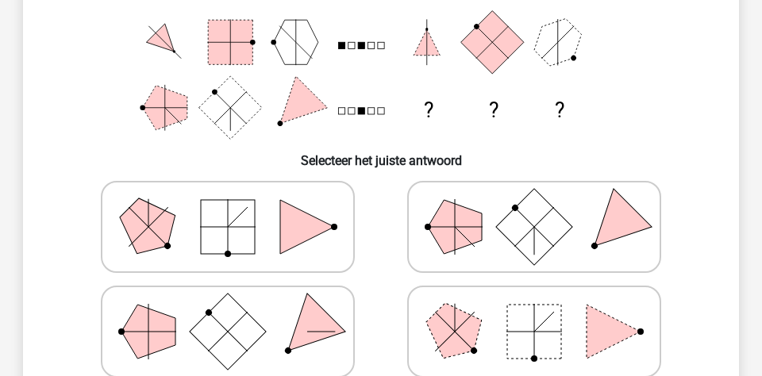
scroll to position [271, 0]
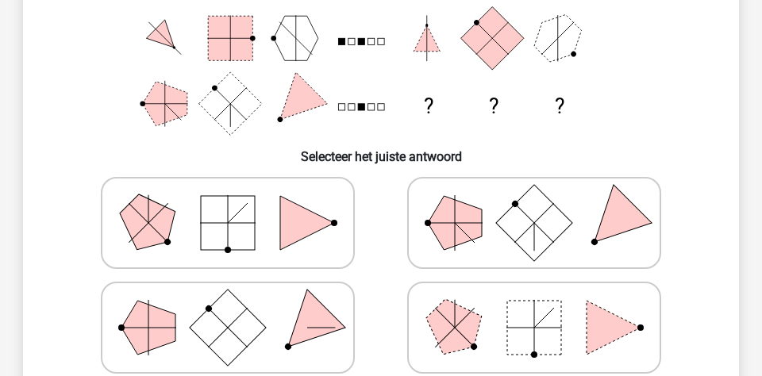
click at [464, 332] on polygon at bounding box center [455, 328] width 76 height 76
click at [534, 308] on input "radio" at bounding box center [539, 303] width 10 height 10
radio input "true"
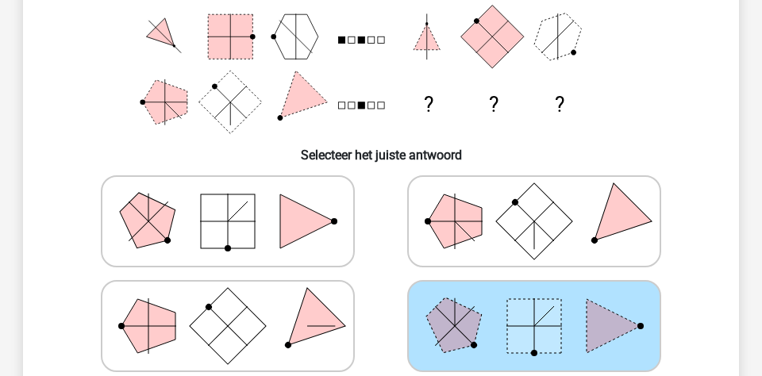
scroll to position [335, 0]
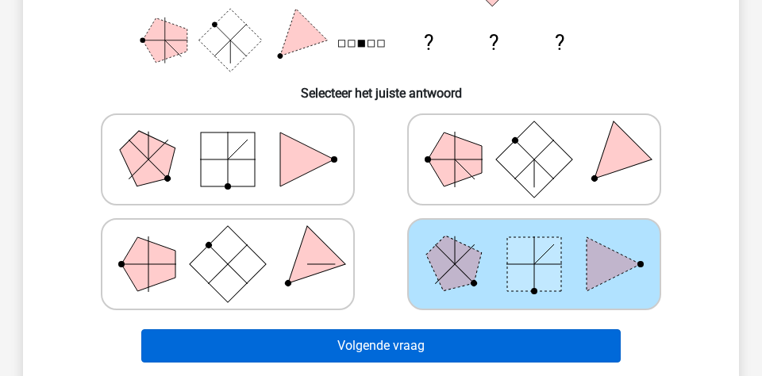
click at [471, 338] on button "Volgende vraag" at bounding box center [381, 345] width 480 height 33
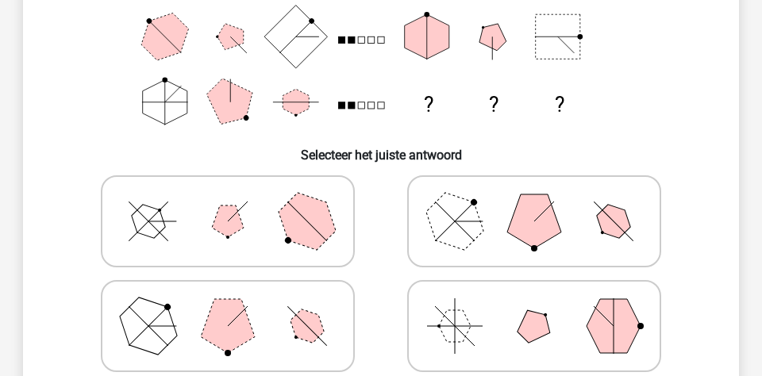
scroll to position [275, 0]
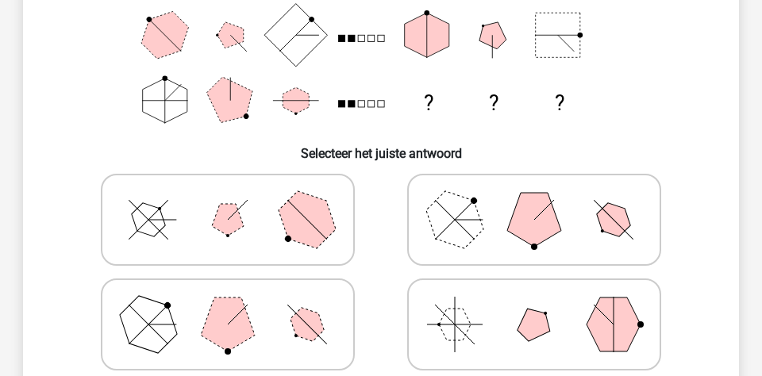
click at [445, 234] on polygon at bounding box center [455, 220] width 76 height 76
click at [534, 200] on input "radio" at bounding box center [539, 195] width 10 height 10
radio input "true"
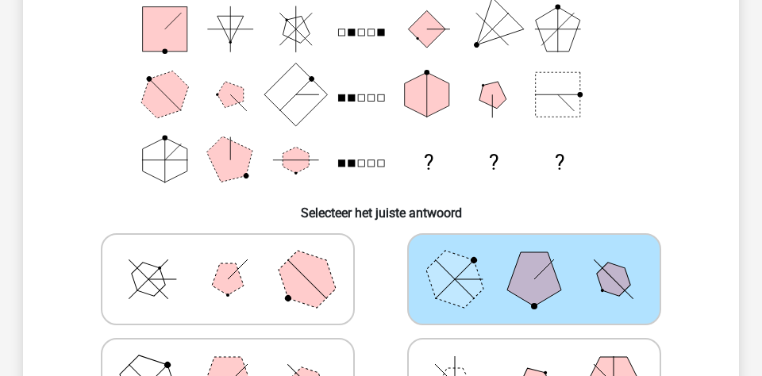
scroll to position [317, 0]
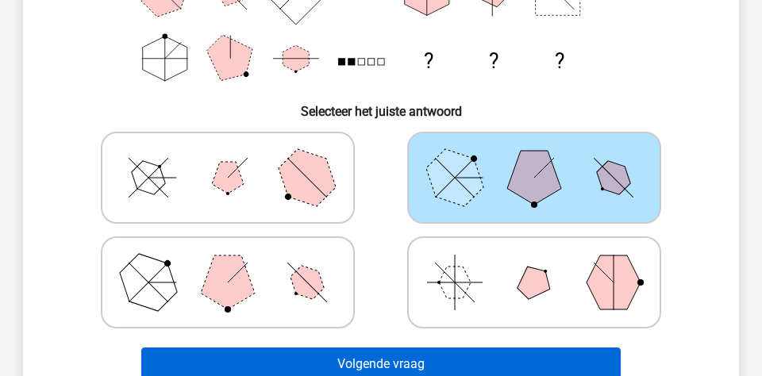
click at [390, 348] on button "Volgende vraag" at bounding box center [381, 364] width 480 height 33
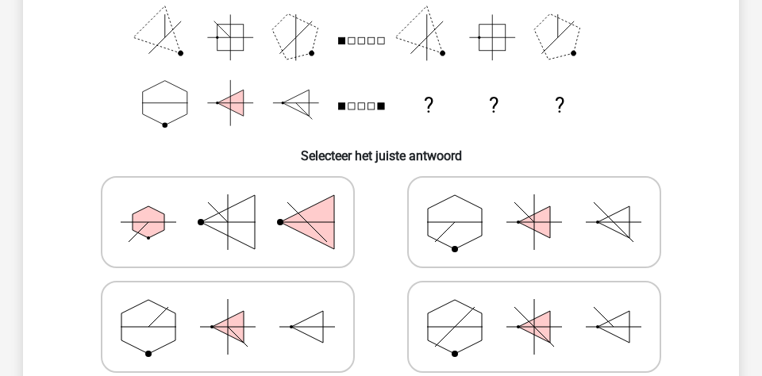
scroll to position [278, 0]
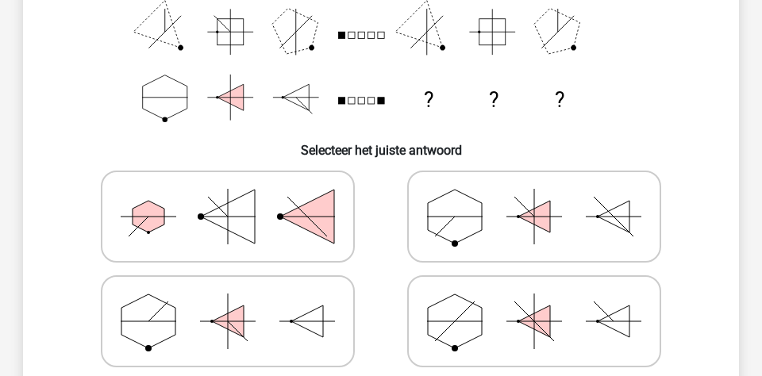
click at [467, 336] on polygon at bounding box center [455, 322] width 54 height 54
click at [534, 302] on input "radio" at bounding box center [539, 296] width 10 height 10
radio input "true"
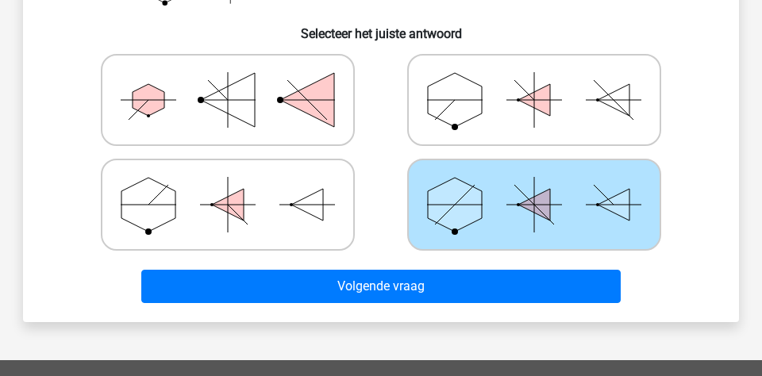
scroll to position [436, 0]
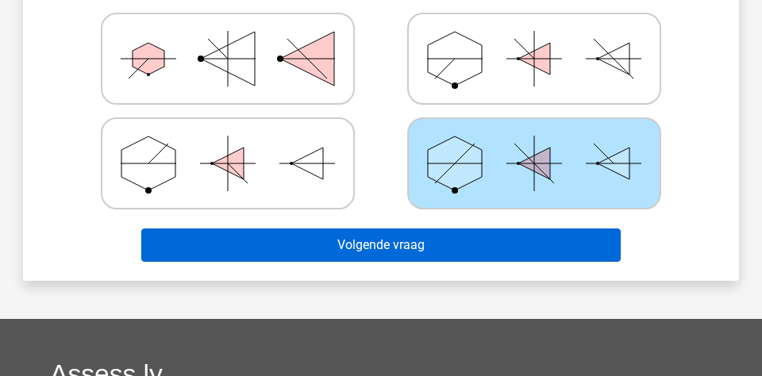
click at [344, 253] on button "Volgende vraag" at bounding box center [381, 245] width 480 height 33
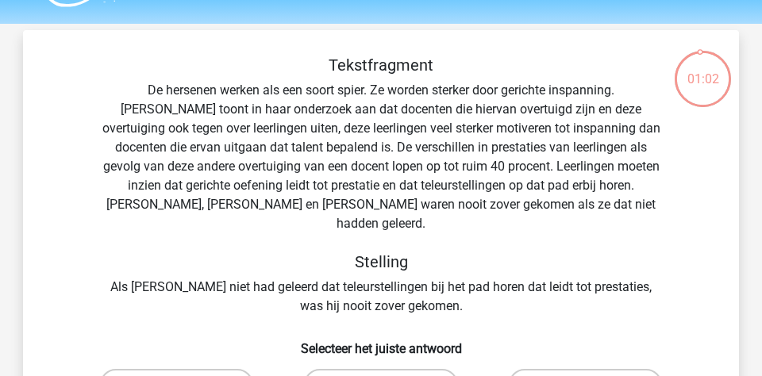
scroll to position [48, 0]
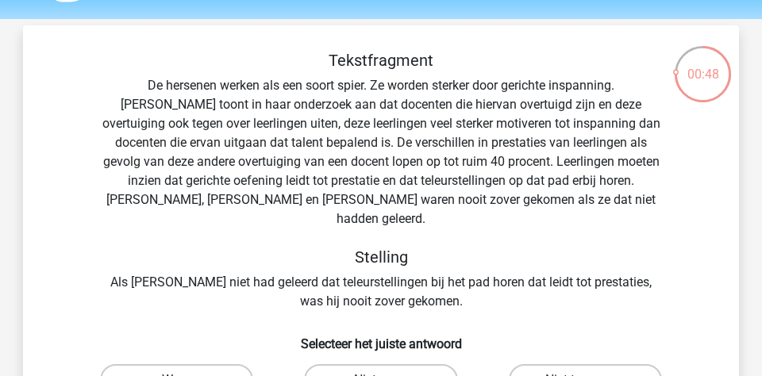
click at [228, 364] on label "Waar" at bounding box center [176, 380] width 153 height 32
radio input "true"
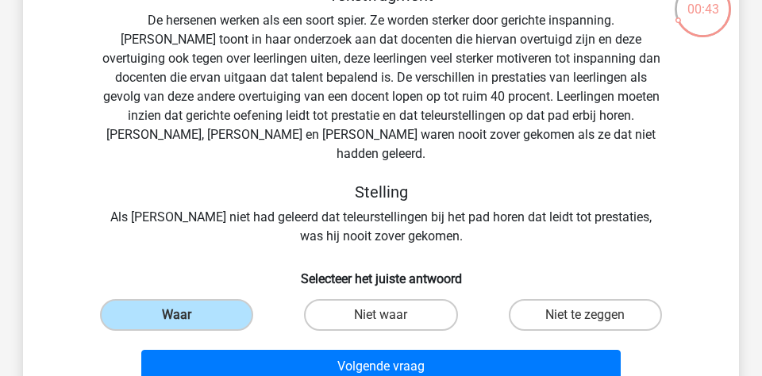
scroll to position [149, 0]
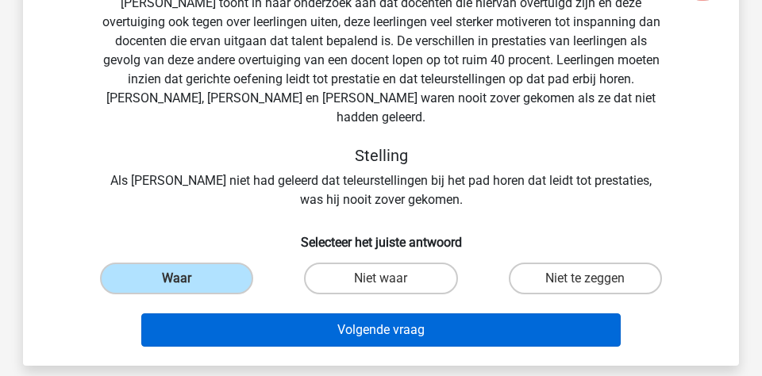
click at [298, 314] on button "Volgende vraag" at bounding box center [381, 330] width 480 height 33
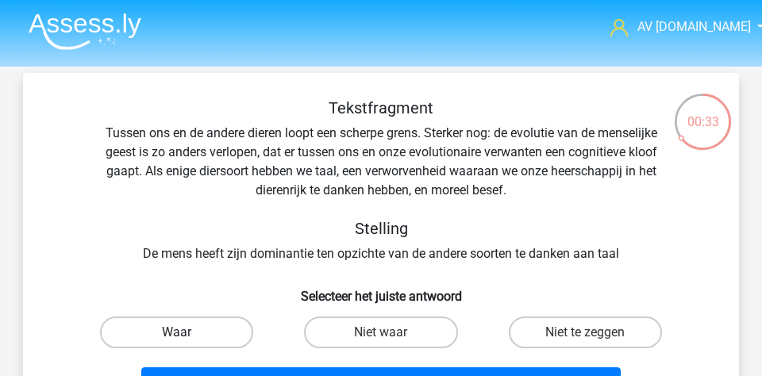
click at [219, 322] on label "Waar" at bounding box center [176, 333] width 153 height 32
click at [187, 333] on input "Waar" at bounding box center [182, 338] width 10 height 10
radio input "true"
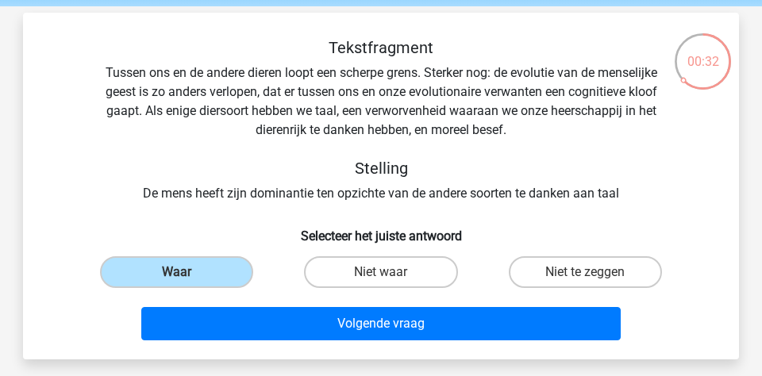
scroll to position [64, 0]
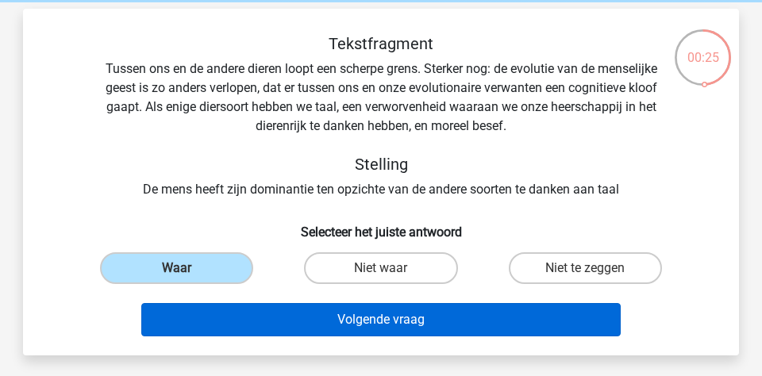
click at [295, 328] on button "Volgende vraag" at bounding box center [381, 319] width 480 height 33
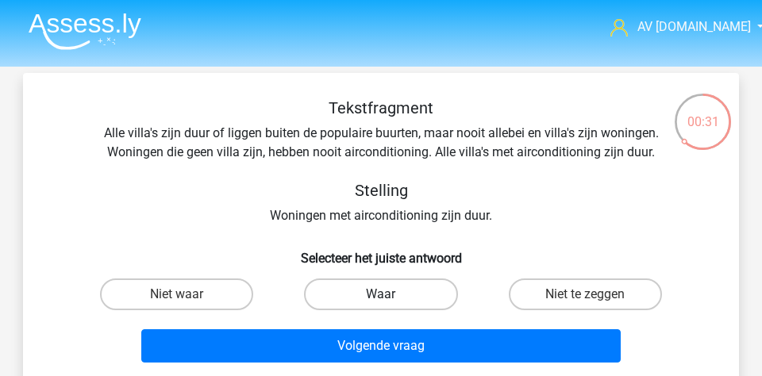
click at [312, 295] on label "Waar" at bounding box center [380, 295] width 153 height 32
click at [381, 295] on input "Waar" at bounding box center [386, 300] width 10 height 10
radio input "true"
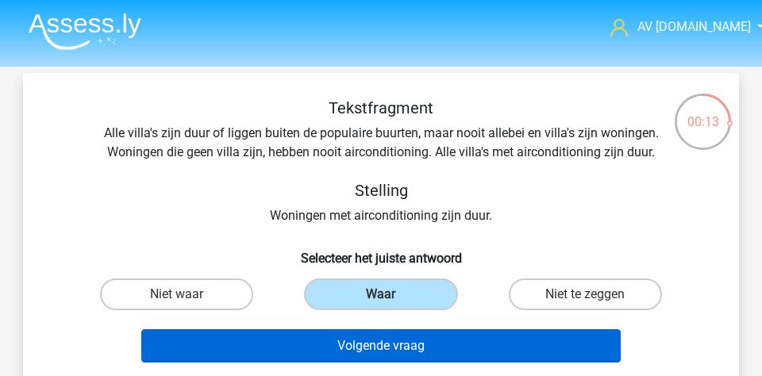
click at [294, 340] on button "Volgende vraag" at bounding box center [381, 345] width 480 height 33
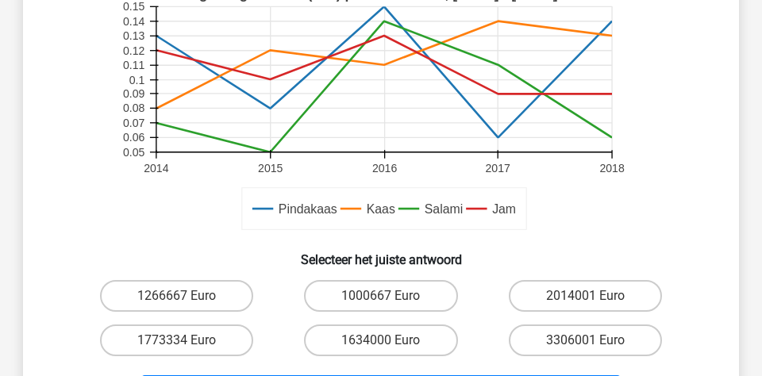
scroll to position [441, 0]
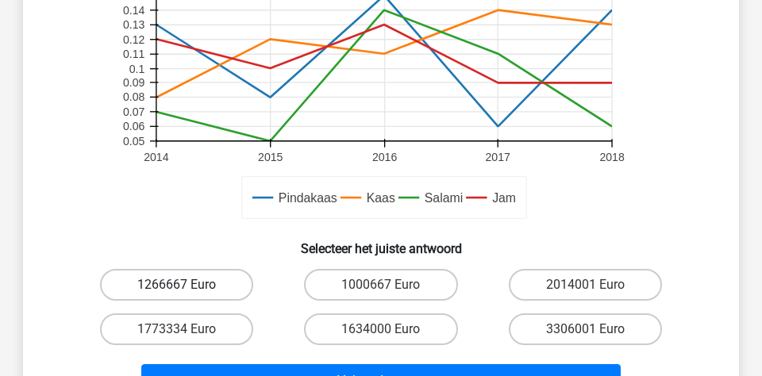
click at [219, 275] on label "1266667 Euro" at bounding box center [176, 285] width 153 height 32
click at [187, 285] on input "1266667 Euro" at bounding box center [182, 290] width 10 height 10
radio input "true"
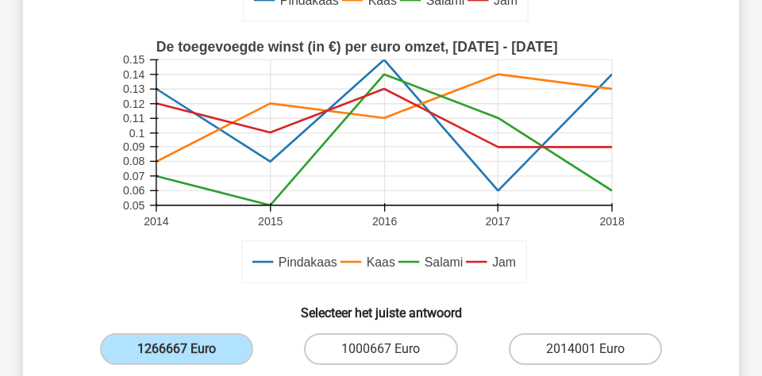
scroll to position [533, 0]
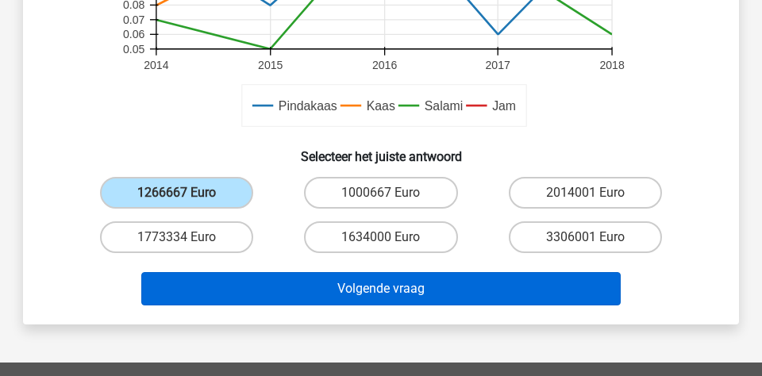
click at [307, 293] on button "Volgende vraag" at bounding box center [381, 288] width 480 height 33
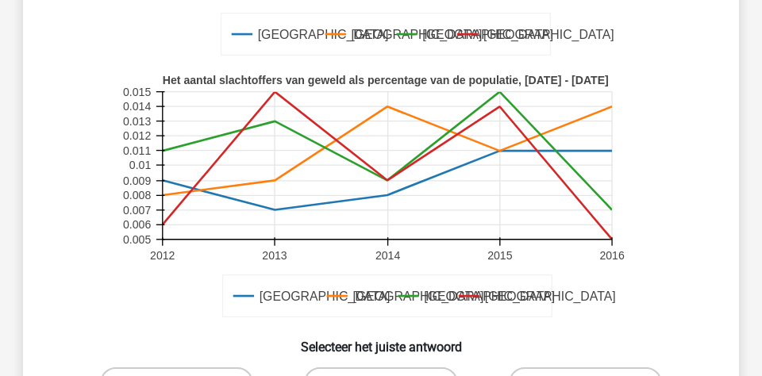
scroll to position [442, 0]
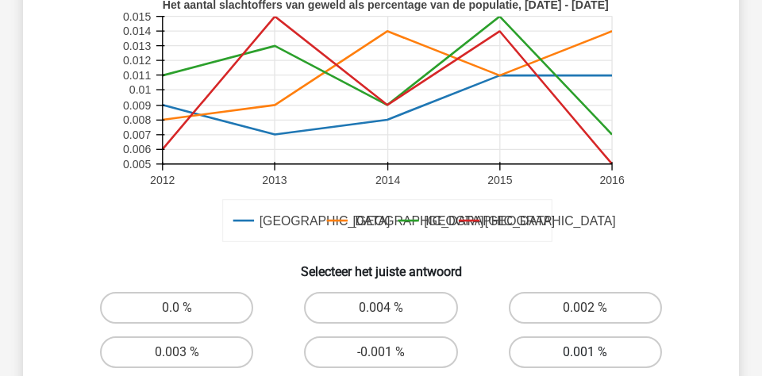
click at [543, 344] on label "0.001 %" at bounding box center [585, 353] width 153 height 32
click at [585, 352] on input "0.001 %" at bounding box center [590, 357] width 10 height 10
radio input "true"
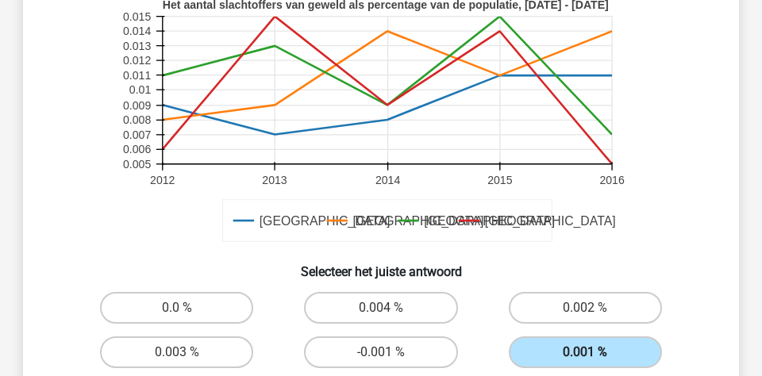
click at [543, 344] on label "0.001 %" at bounding box center [585, 353] width 153 height 32
click at [585, 352] on input "0.001 %" at bounding box center [590, 357] width 10 height 10
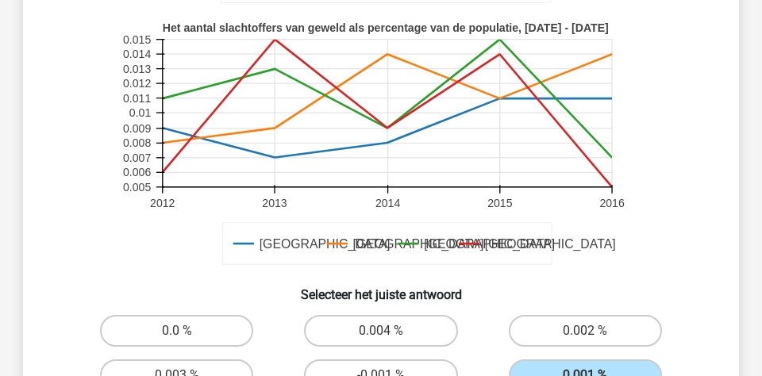
scroll to position [425, 0]
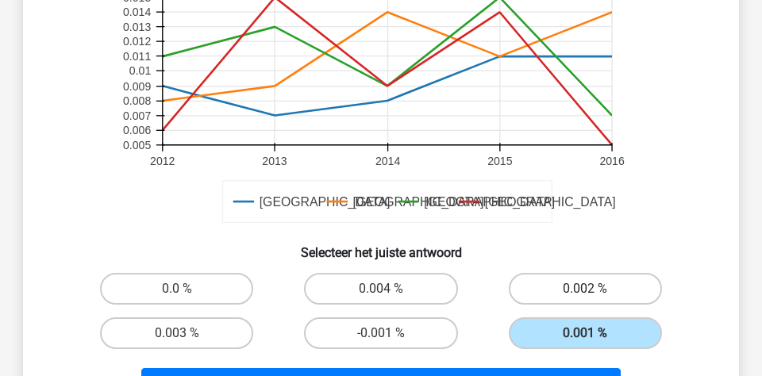
click at [576, 295] on label "0.002 %" at bounding box center [585, 289] width 153 height 32
click at [585, 295] on input "0.002 %" at bounding box center [590, 294] width 10 height 10
radio input "true"
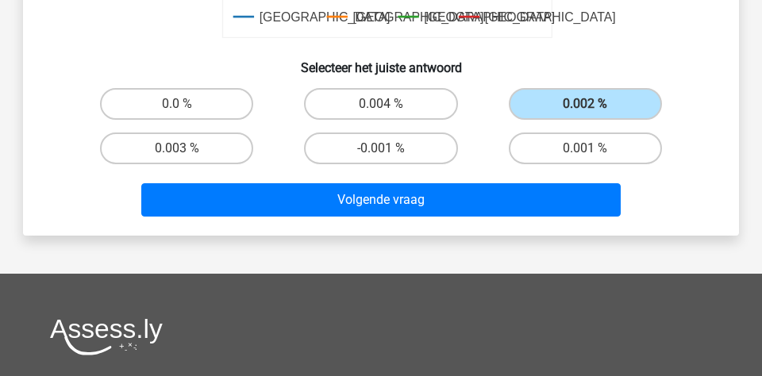
scroll to position [662, 0]
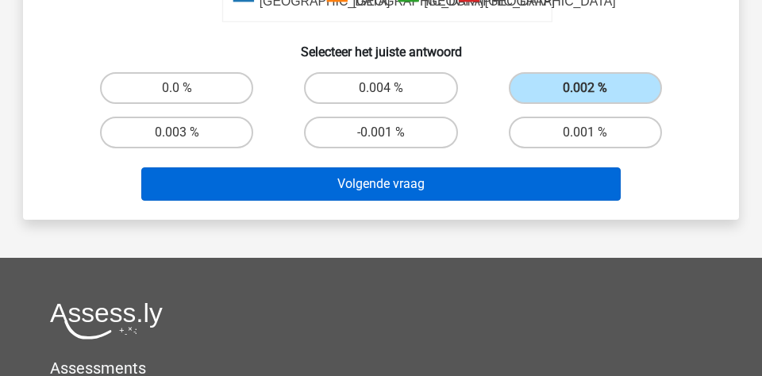
click at [556, 196] on button "Volgende vraag" at bounding box center [381, 183] width 480 height 33
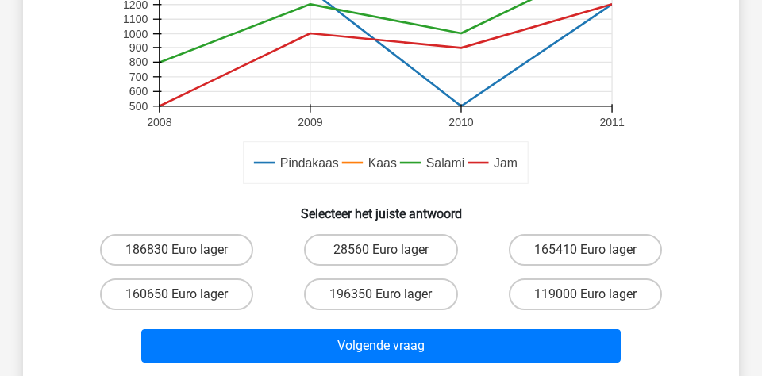
scroll to position [467, 0]
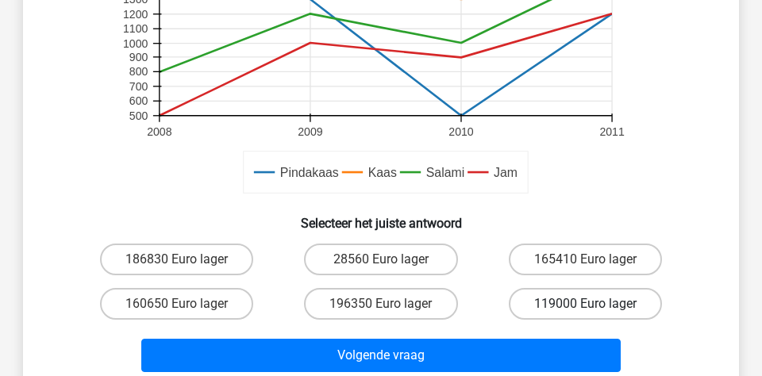
click at [549, 303] on label "119000 Euro lager" at bounding box center [585, 304] width 153 height 32
click at [585, 304] on input "119000 Euro lager" at bounding box center [590, 309] width 10 height 10
radio input "true"
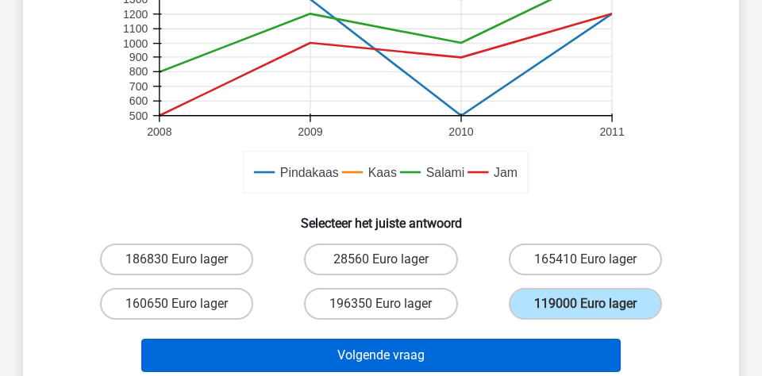
click at [486, 344] on button "Volgende vraag" at bounding box center [381, 355] width 480 height 33
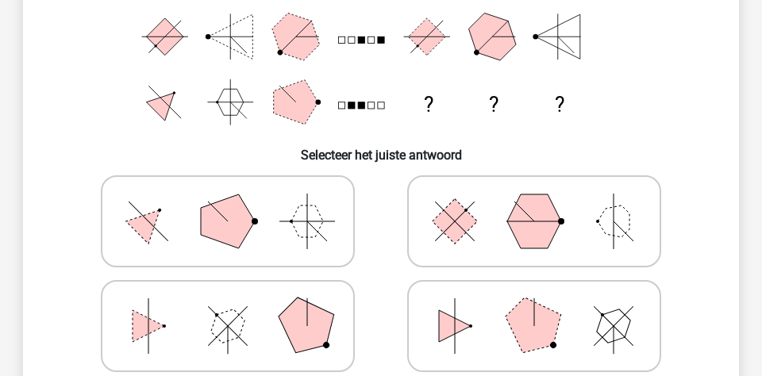
scroll to position [276, 0]
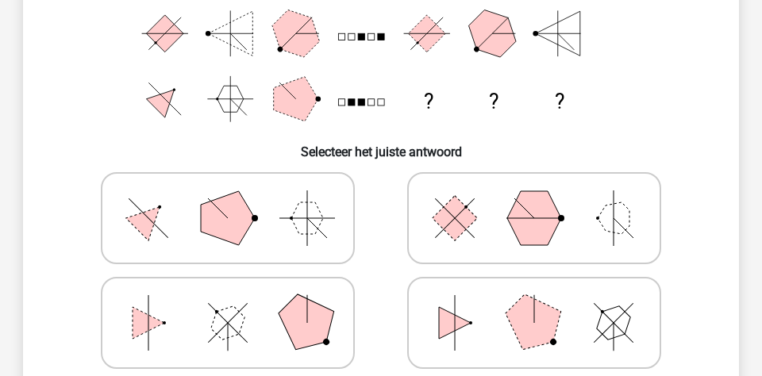
click at [257, 298] on icon at bounding box center [228, 322] width 238 height 79
click at [238, 298] on input "radio" at bounding box center [233, 298] width 10 height 10
radio input "true"
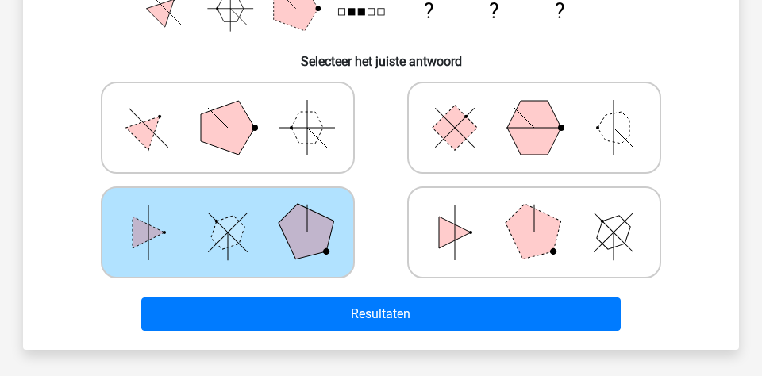
scroll to position [380, 0]
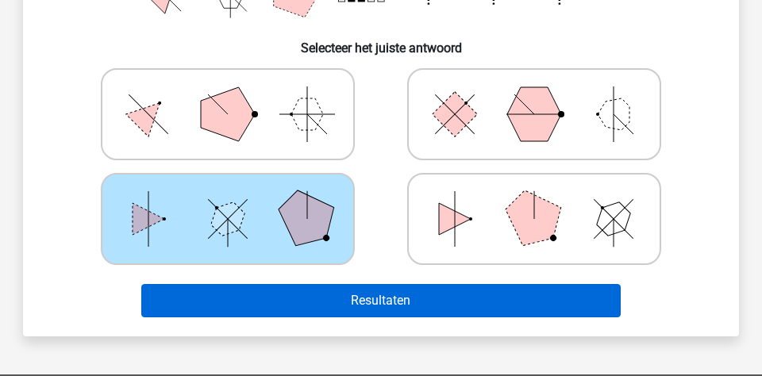
click at [373, 307] on button "Resultaten" at bounding box center [381, 300] width 480 height 33
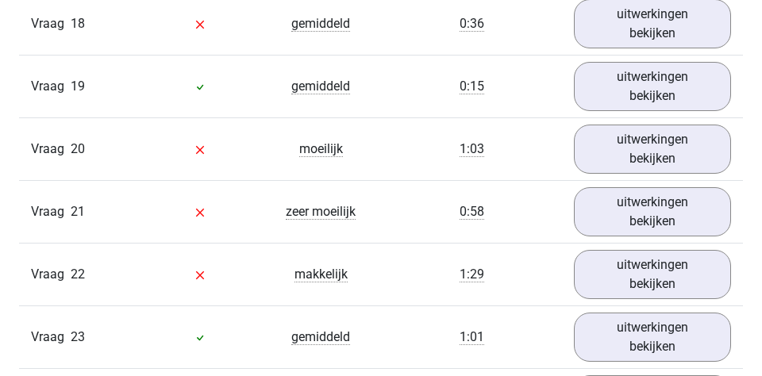
scroll to position [2458, 0]
drag, startPoint x: 613, startPoint y: 273, endPoint x: 427, endPoint y: 0, distance: 330.3
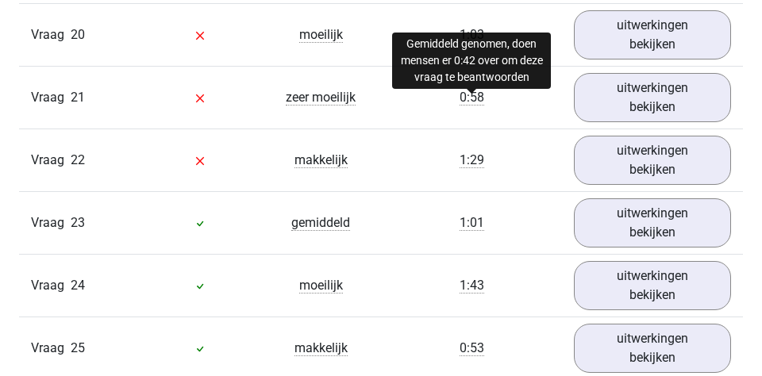
scroll to position [2572, 0]
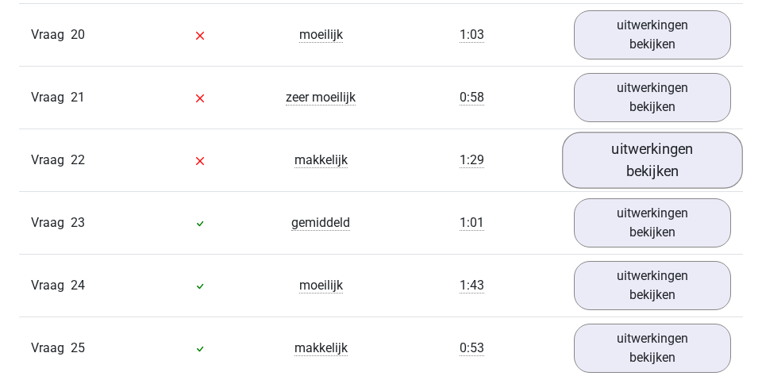
click at [626, 173] on link "uitwerkingen bekijken" at bounding box center [652, 160] width 181 height 56
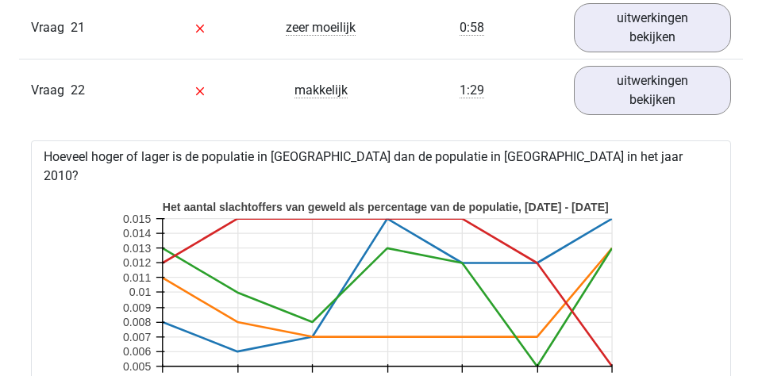
scroll to position [2643, 0]
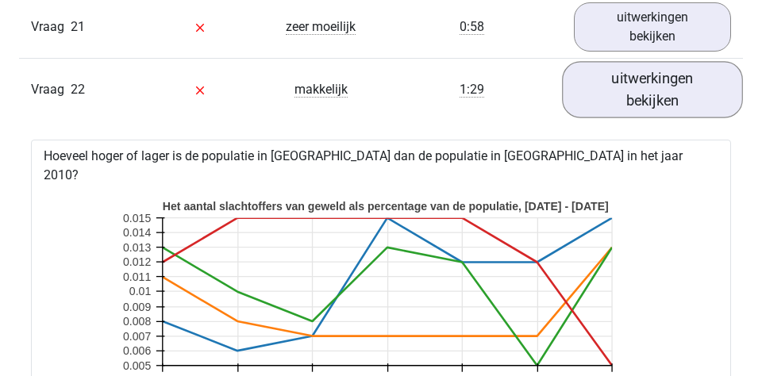
click at [637, 106] on link "uitwerkingen bekijken" at bounding box center [652, 89] width 181 height 56
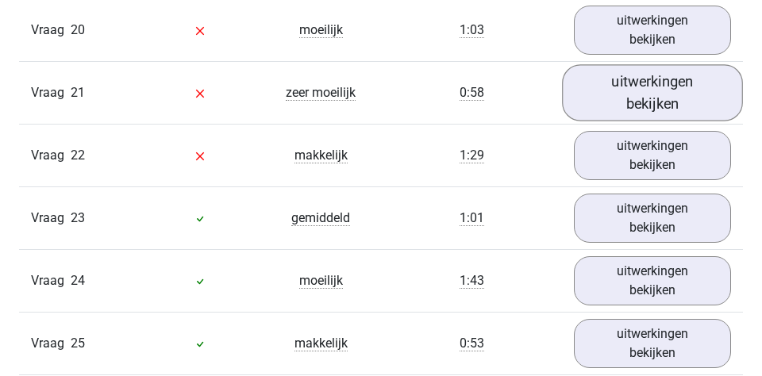
scroll to position [2571, 0]
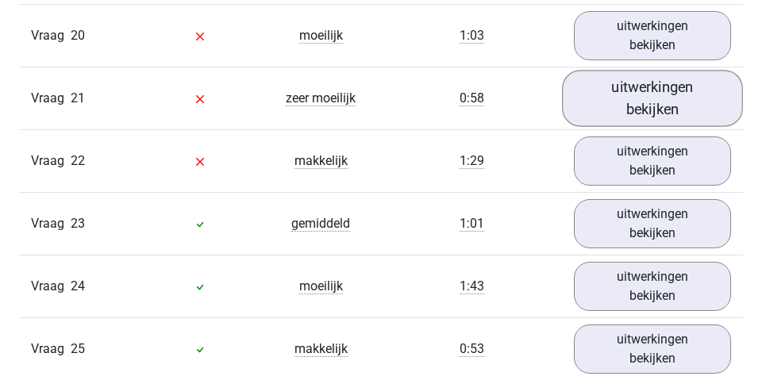
click at [627, 96] on link "uitwerkingen bekijken" at bounding box center [652, 98] width 181 height 56
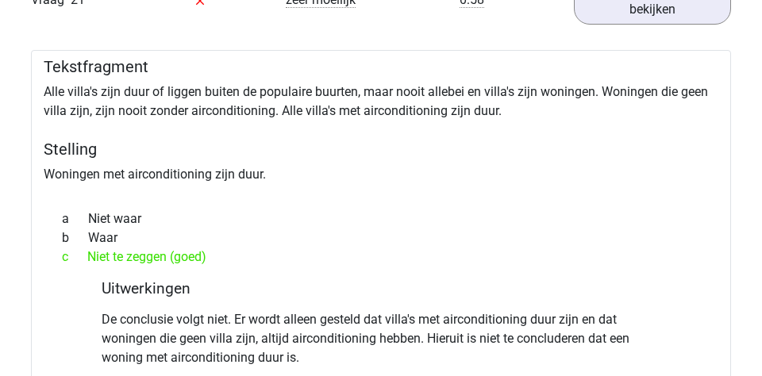
scroll to position [2648, 0]
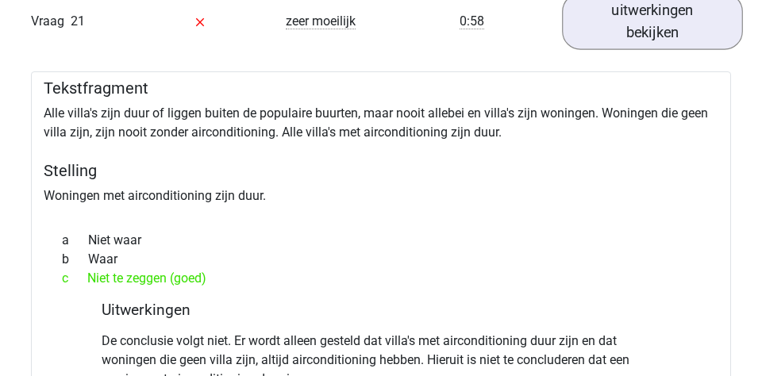
click at [653, 21] on link "uitwerkingen bekijken" at bounding box center [652, 21] width 181 height 56
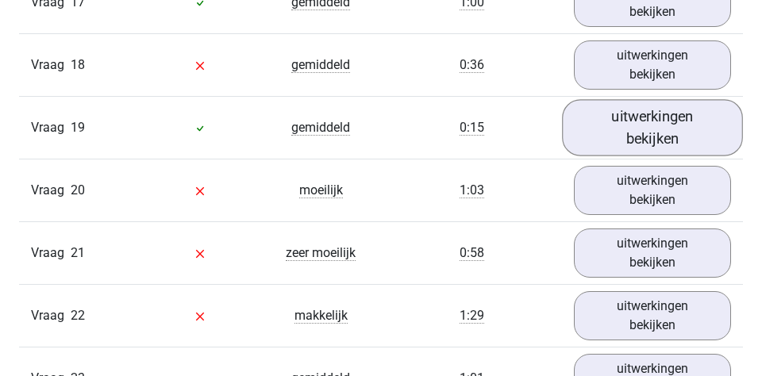
scroll to position [2418, 0]
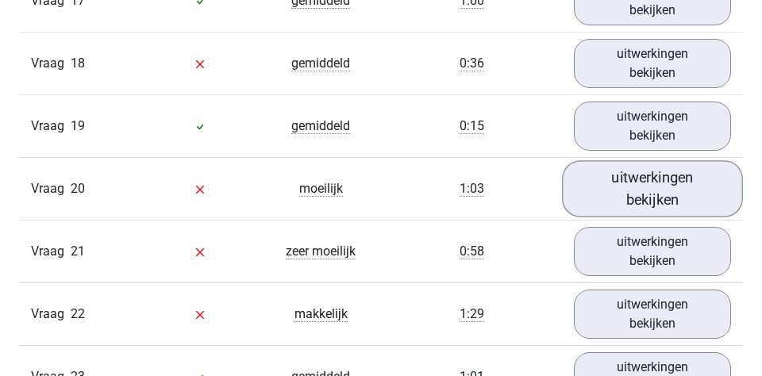
click at [613, 198] on link "uitwerkingen bekijken" at bounding box center [652, 188] width 181 height 56
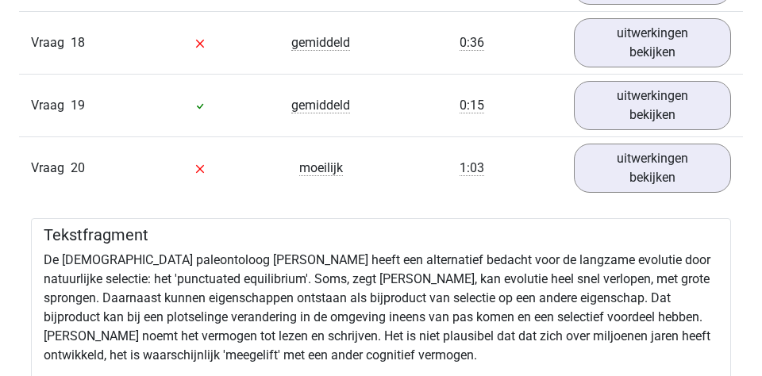
scroll to position [2432, 0]
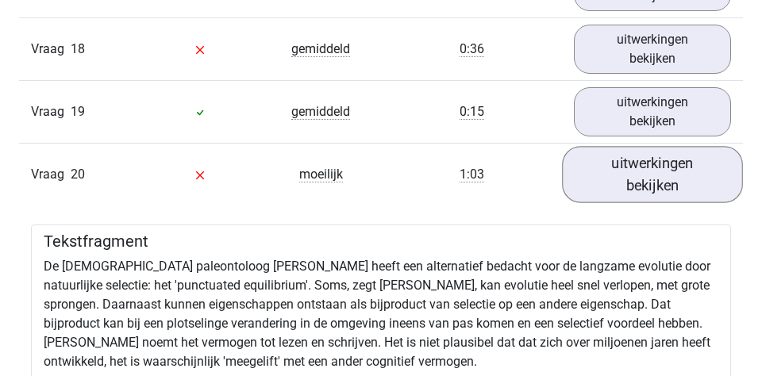
click at [613, 195] on link "uitwerkingen bekijken" at bounding box center [652, 174] width 181 height 56
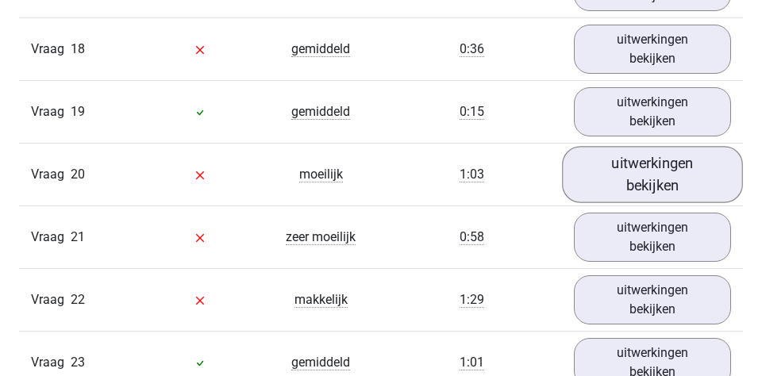
scroll to position [2375, 0]
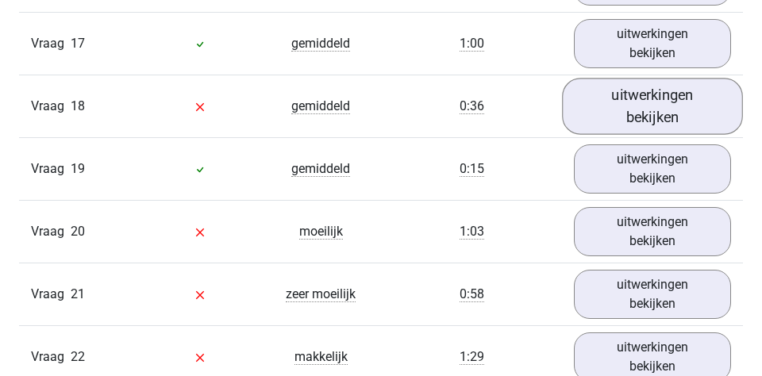
click at [605, 115] on link "uitwerkingen bekijken" at bounding box center [652, 106] width 181 height 56
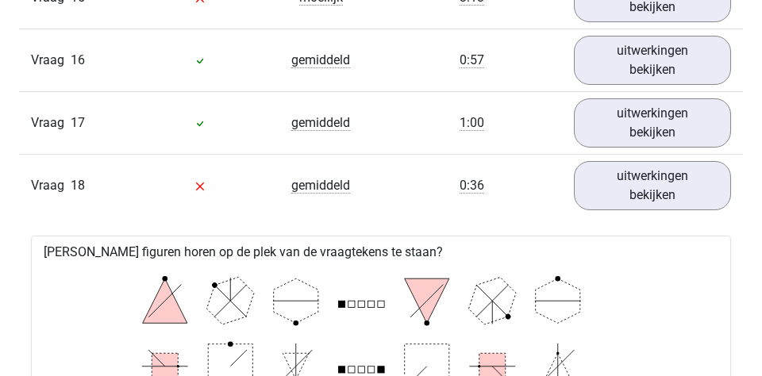
scroll to position [2174, 0]
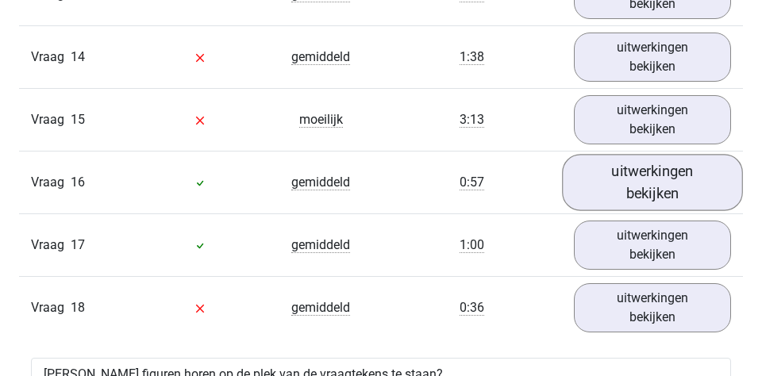
click at [593, 170] on link "uitwerkingen bekijken" at bounding box center [652, 182] width 181 height 56
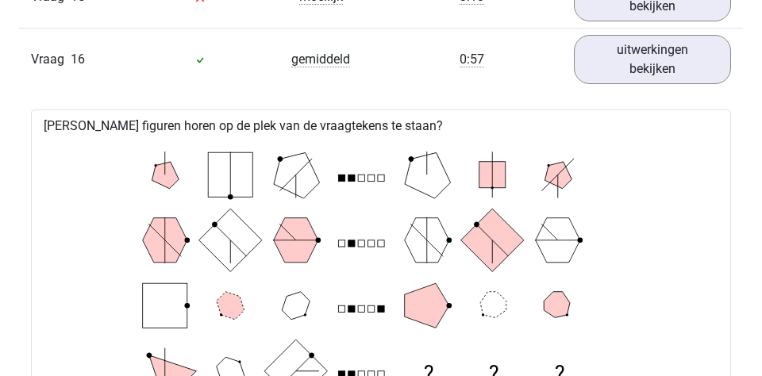
scroll to position [2245, 0]
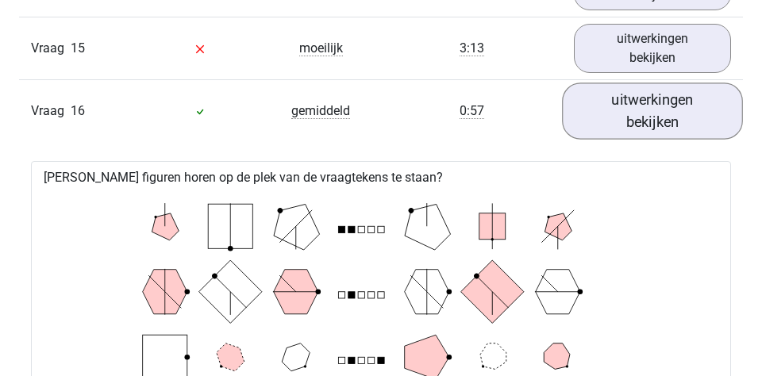
click at [599, 133] on link "uitwerkingen bekijken" at bounding box center [652, 111] width 181 height 56
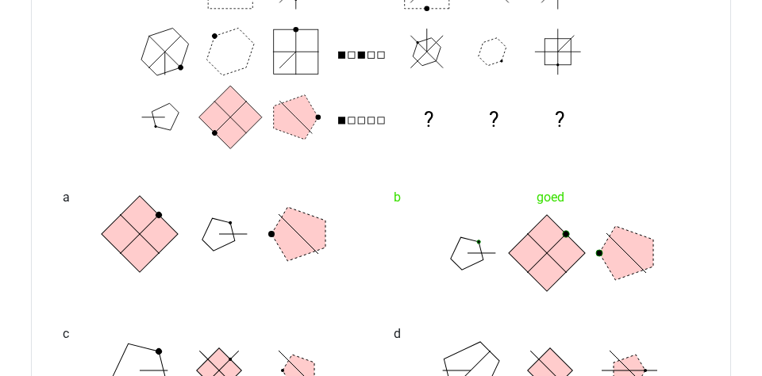
scroll to position [2678, 0]
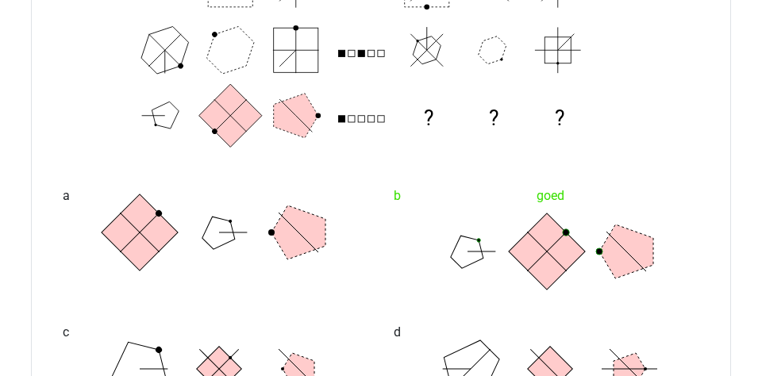
click at [541, 255] on rect at bounding box center [546, 252] width 76 height 76
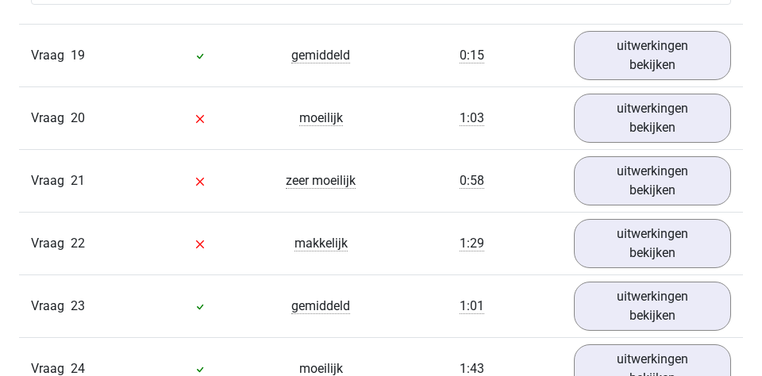
scroll to position [3393, 0]
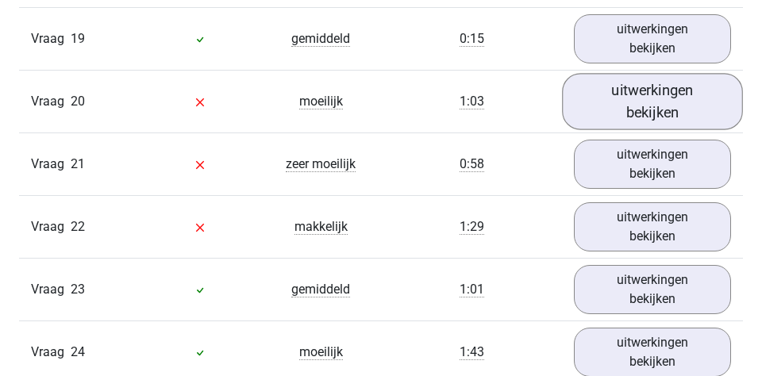
click at [614, 117] on link "uitwerkingen bekijken" at bounding box center [652, 102] width 181 height 56
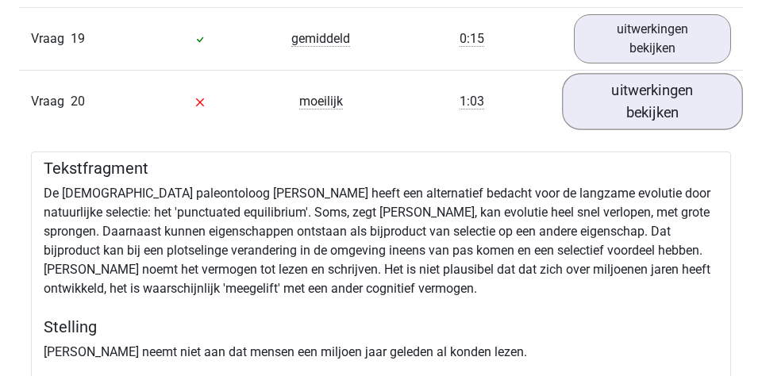
click at [614, 117] on link "uitwerkingen bekijken" at bounding box center [652, 102] width 181 height 56
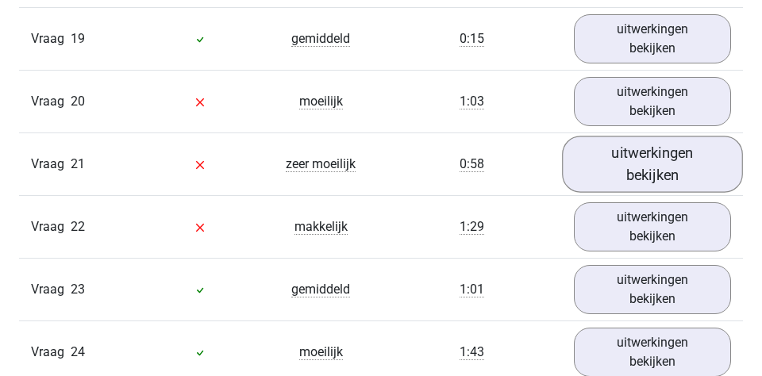
click at [599, 169] on link "uitwerkingen bekijken" at bounding box center [652, 165] width 181 height 56
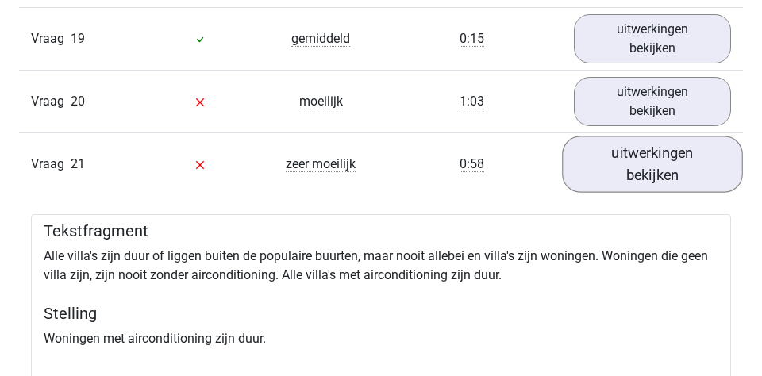
click at [599, 173] on link "uitwerkingen bekijken" at bounding box center [652, 165] width 181 height 56
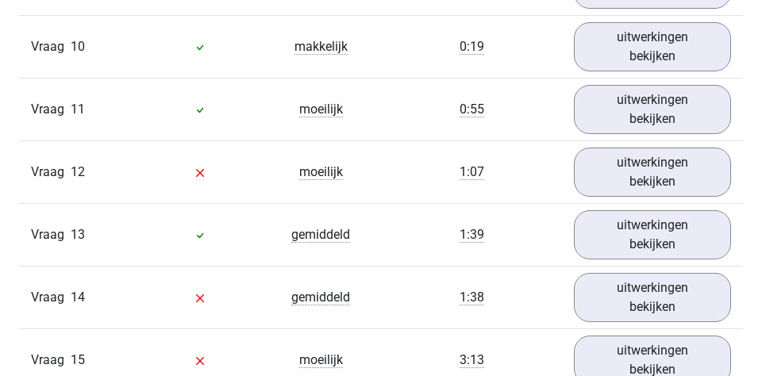
scroll to position [1934, 0]
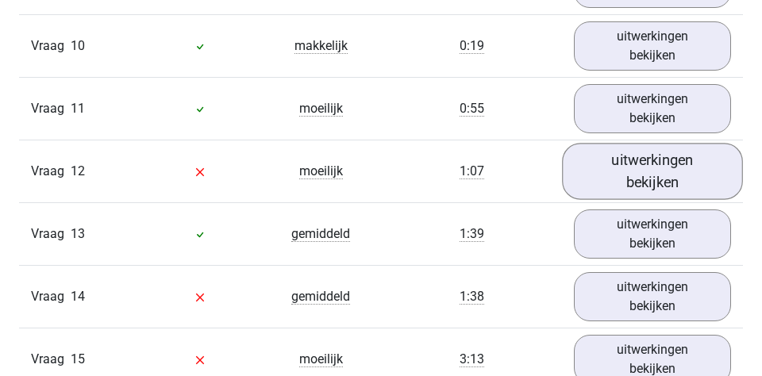
click at [599, 174] on link "uitwerkingen bekijken" at bounding box center [652, 171] width 181 height 56
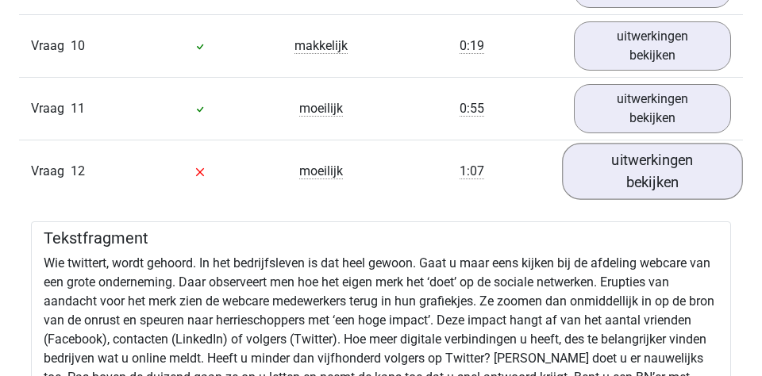
click at [599, 174] on link "uitwerkingen bekijken" at bounding box center [652, 171] width 181 height 56
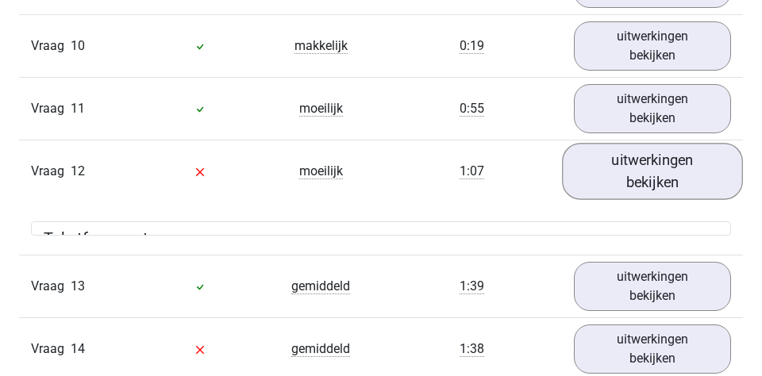
click at [599, 174] on link "uitwerkingen bekijken" at bounding box center [652, 171] width 181 height 56
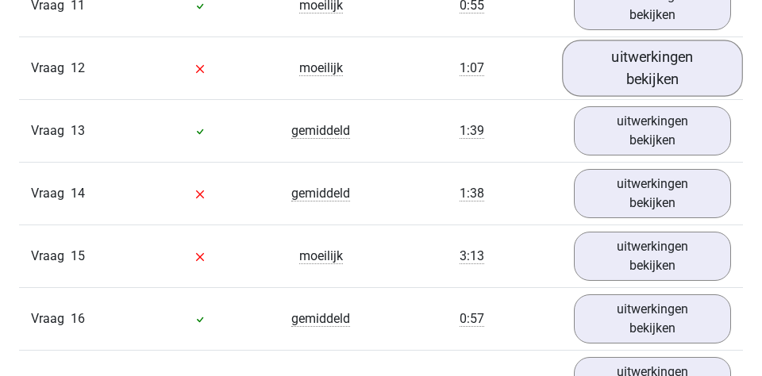
click at [595, 65] on link "uitwerkingen bekijken" at bounding box center [652, 68] width 181 height 56
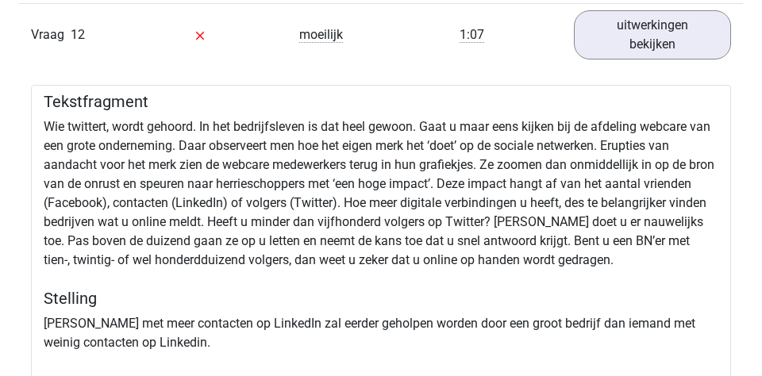
scroll to position [1939, 0]
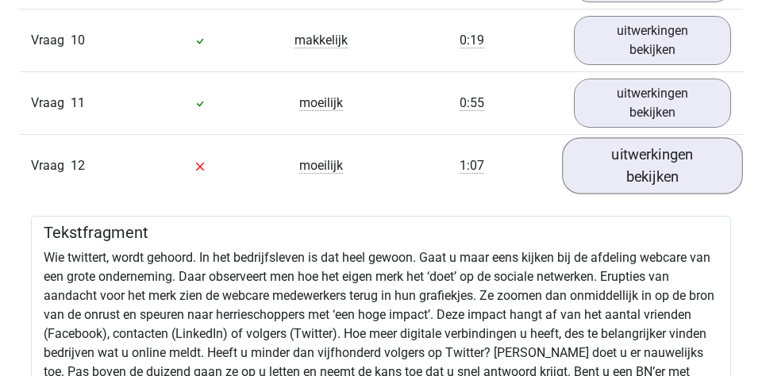
click at [587, 160] on link "uitwerkingen bekijken" at bounding box center [652, 165] width 181 height 56
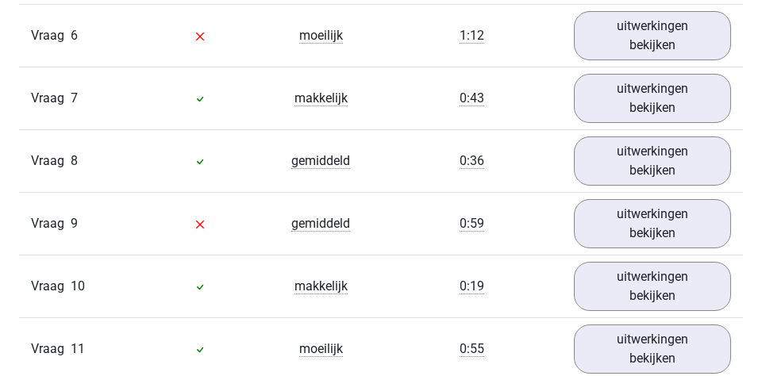
scroll to position [1685, 0]
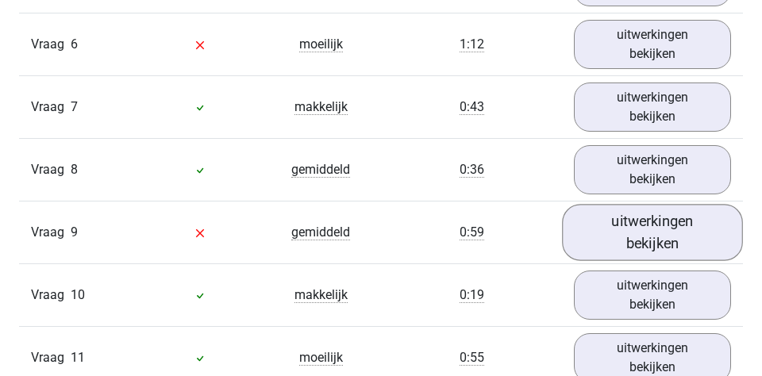
click at [619, 214] on link "uitwerkingen bekijken" at bounding box center [652, 232] width 181 height 56
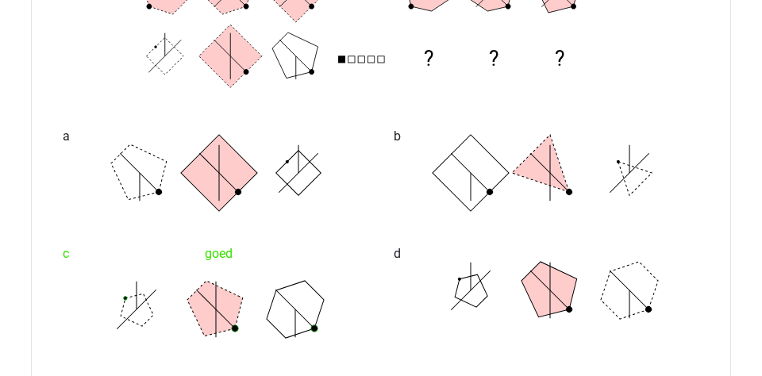
scroll to position [2188, 0]
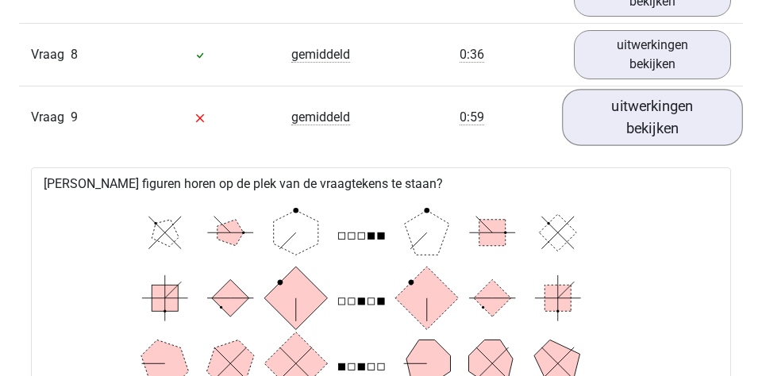
click at [670, 113] on link "uitwerkingen bekijken" at bounding box center [652, 117] width 181 height 56
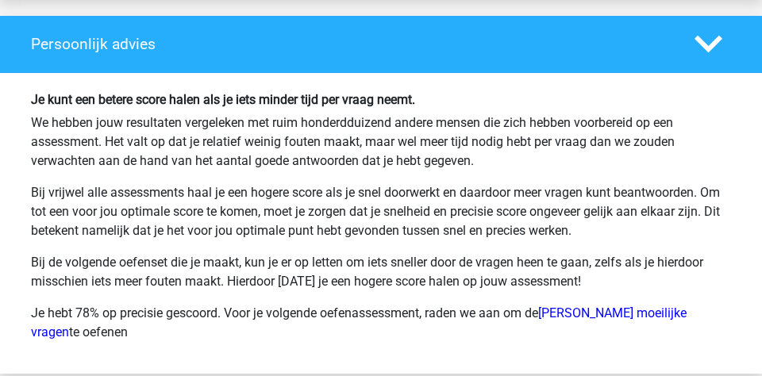
scroll to position [4959, 0]
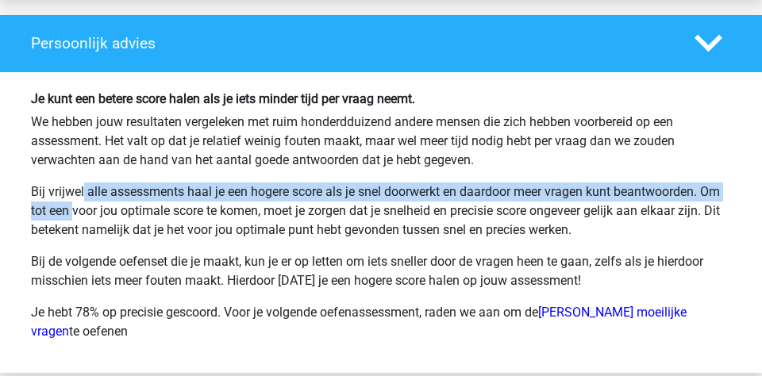
drag, startPoint x: 707, startPoint y: 194, endPoint x: 11, endPoint y: 188, distance: 696.2
click at [11, 188] on div "Je kunt een betere score halen als je iets minder tijd per vraag neemt. We hebb…" at bounding box center [381, 222] width 762 height 301
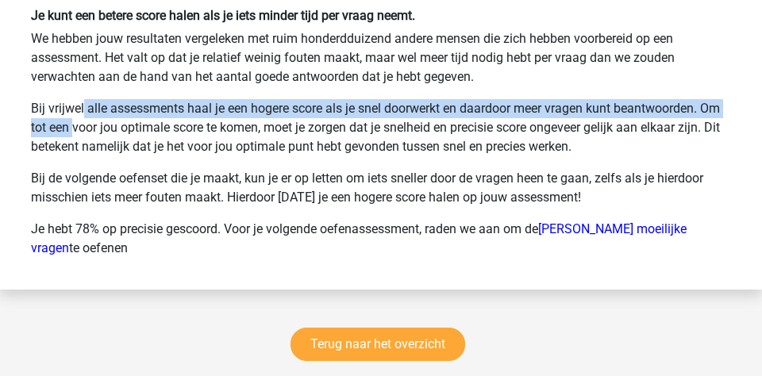
scroll to position [5080, 0]
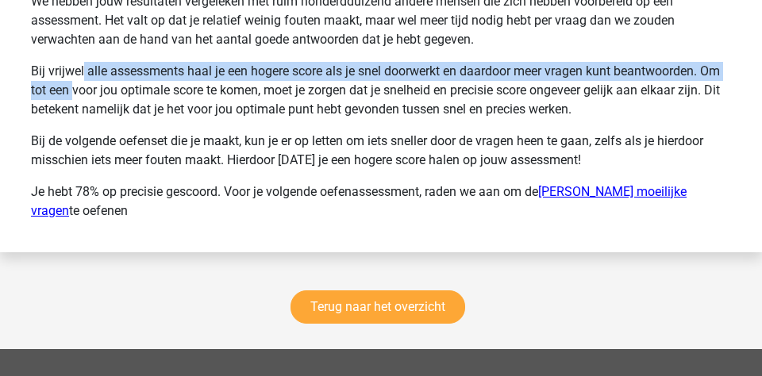
click at [593, 191] on link "Hudson moeilijke vragen" at bounding box center [359, 201] width 656 height 34
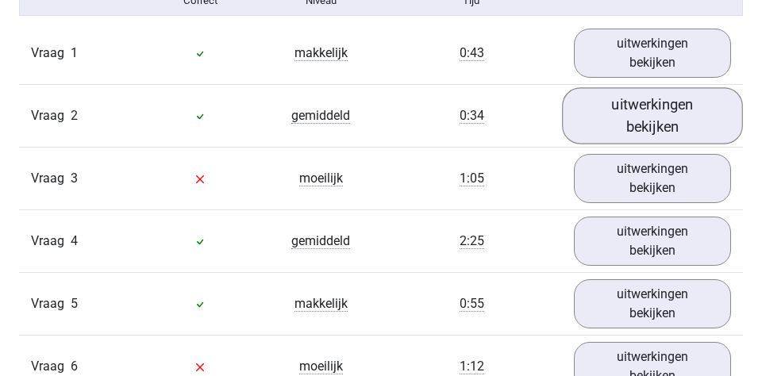
scroll to position [1373, 0]
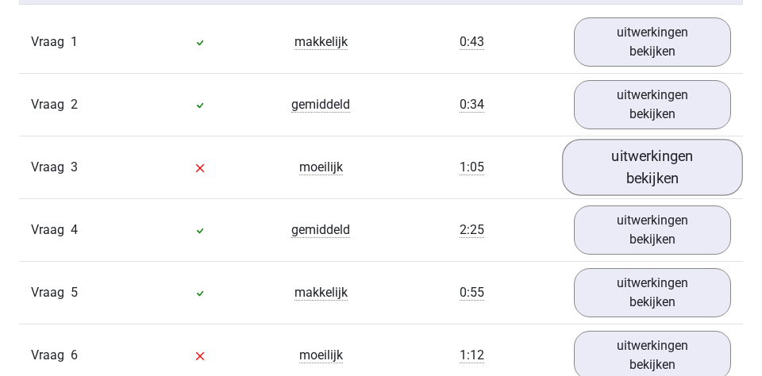
click at [621, 179] on link "uitwerkingen bekijken" at bounding box center [652, 167] width 181 height 56
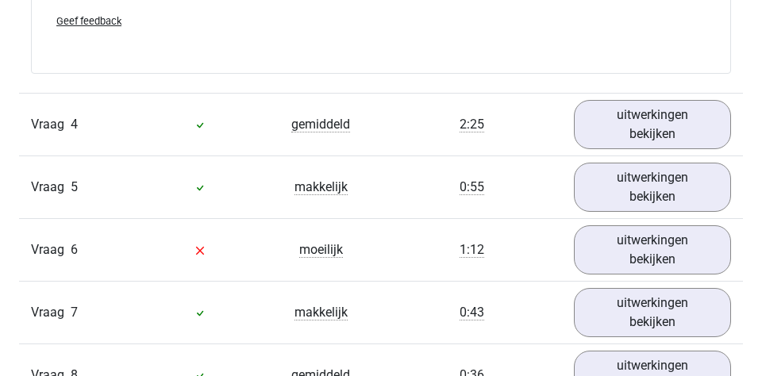
scroll to position [2135, 0]
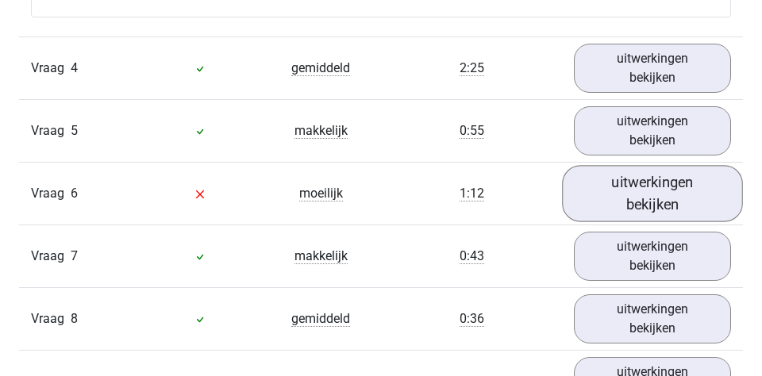
click at [637, 201] on link "uitwerkingen bekijken" at bounding box center [652, 194] width 181 height 56
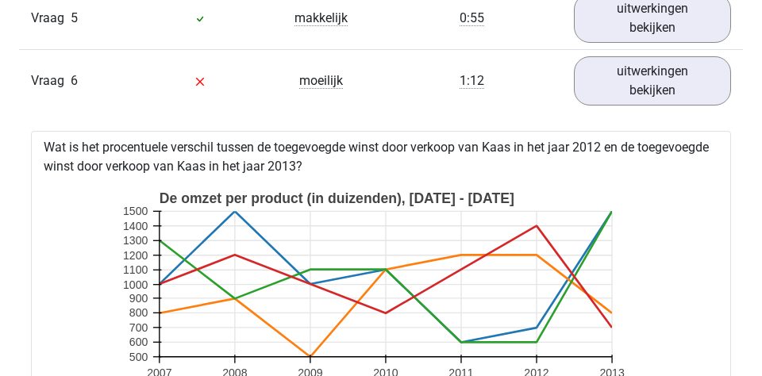
scroll to position [2194, 0]
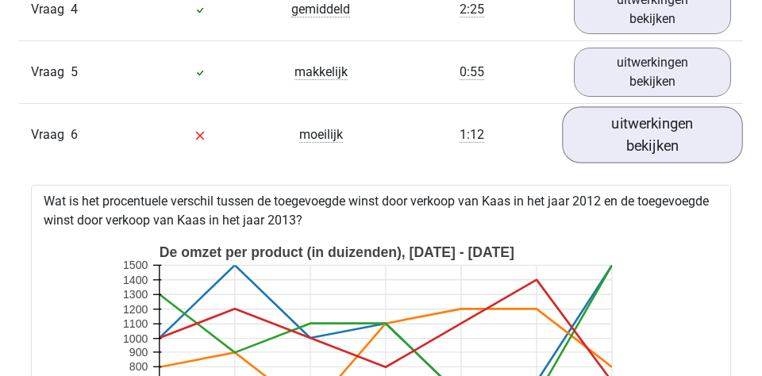
click at [584, 144] on link "uitwerkingen bekijken" at bounding box center [652, 135] width 181 height 56
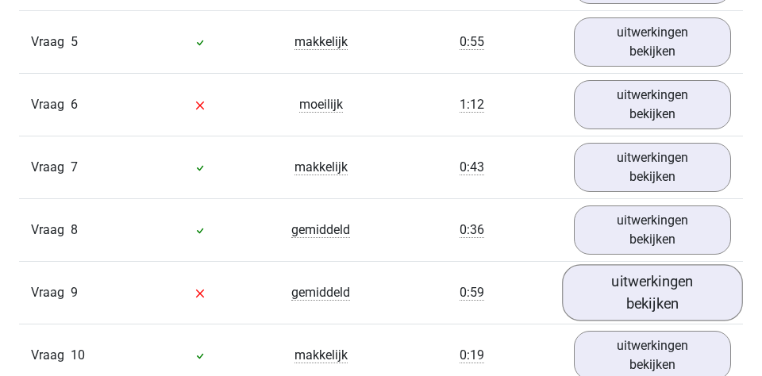
click at [614, 281] on link "uitwerkingen bekijken" at bounding box center [652, 293] width 181 height 56
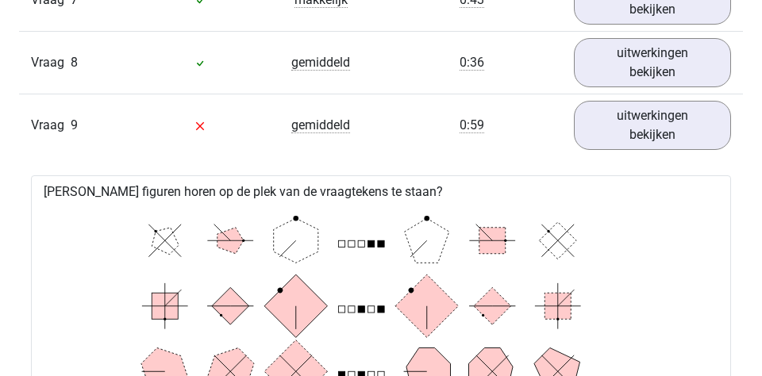
scroll to position [2367, 0]
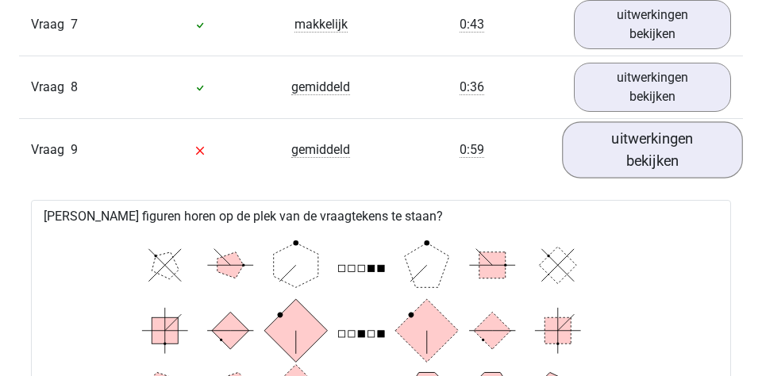
click at [637, 165] on link "uitwerkingen bekijken" at bounding box center [652, 150] width 181 height 56
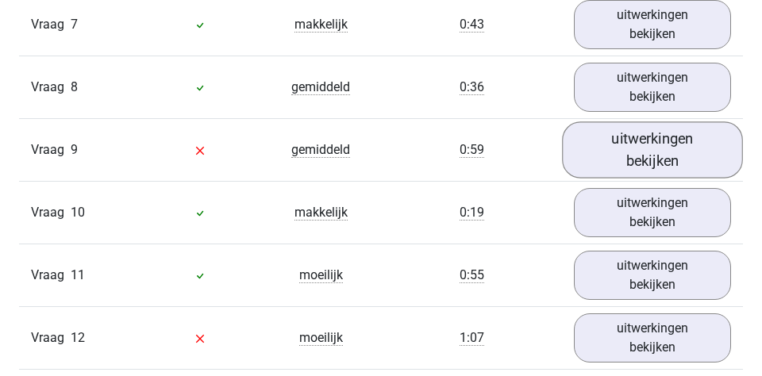
click at [634, 163] on link "uitwerkingen bekijken" at bounding box center [652, 150] width 181 height 56
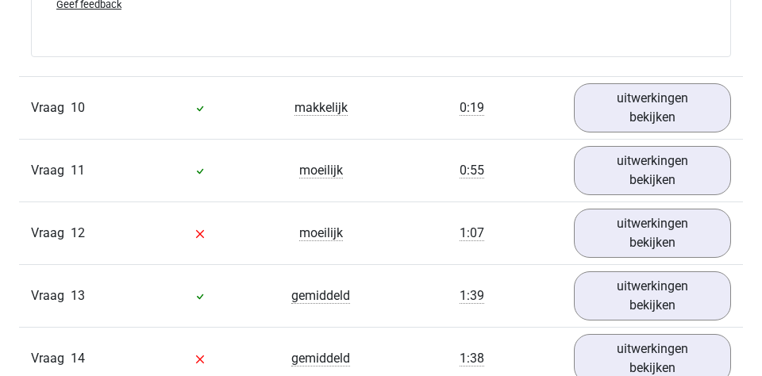
scroll to position [3383, 0]
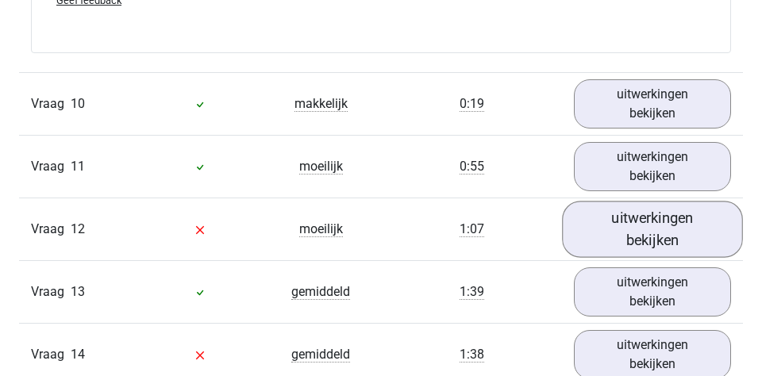
click at [600, 240] on link "uitwerkingen bekijken" at bounding box center [652, 230] width 181 height 56
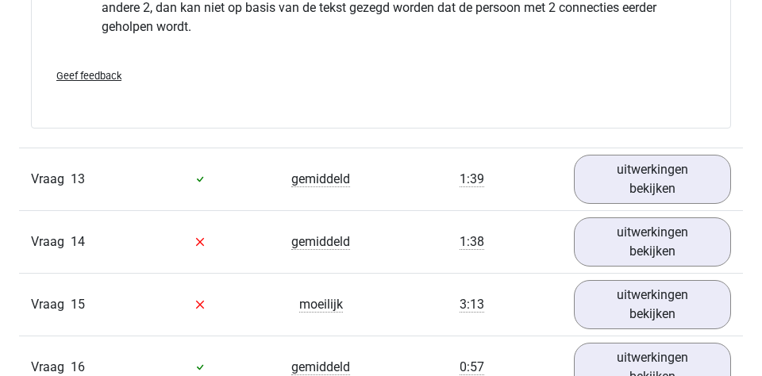
scroll to position [4098, 0]
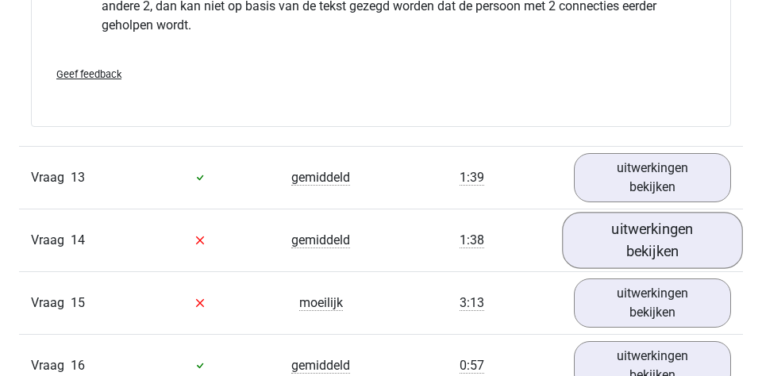
click at [608, 248] on link "uitwerkingen bekijken" at bounding box center [652, 240] width 181 height 56
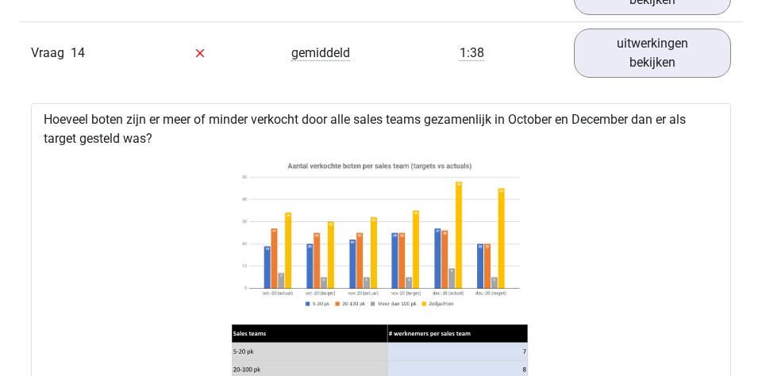
scroll to position [4160, 0]
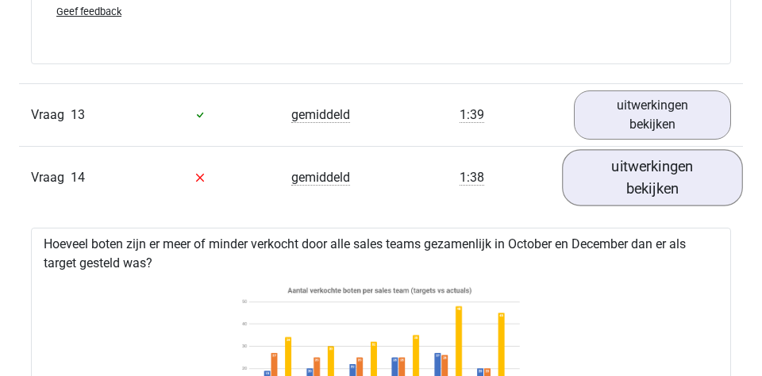
click at [585, 195] on link "uitwerkingen bekijken" at bounding box center [652, 177] width 181 height 56
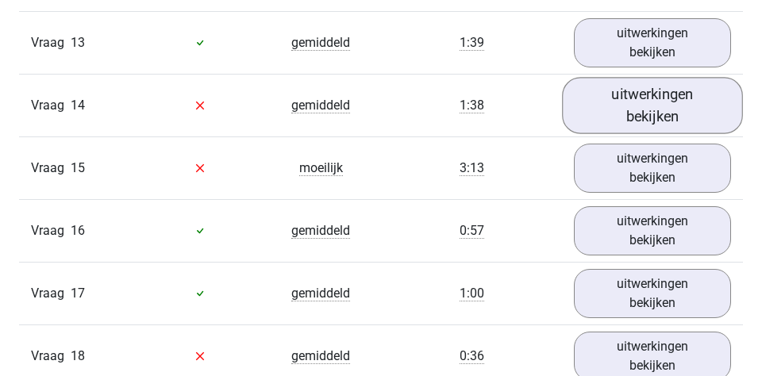
scroll to position [4303, 0]
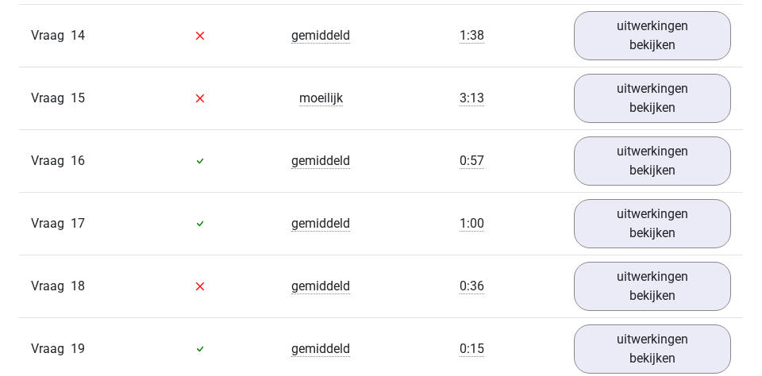
click at [611, 125] on div "Vraag 15 moeilijk 3:13 uitwerkingen bekijken" at bounding box center [381, 98] width 724 height 63
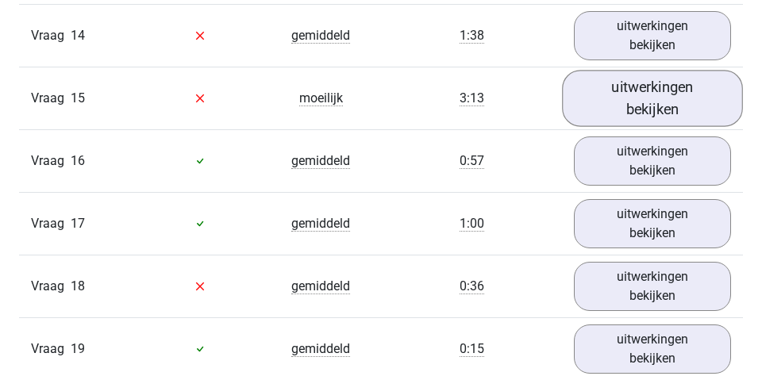
click at [613, 117] on link "uitwerkingen bekijken" at bounding box center [652, 98] width 181 height 56
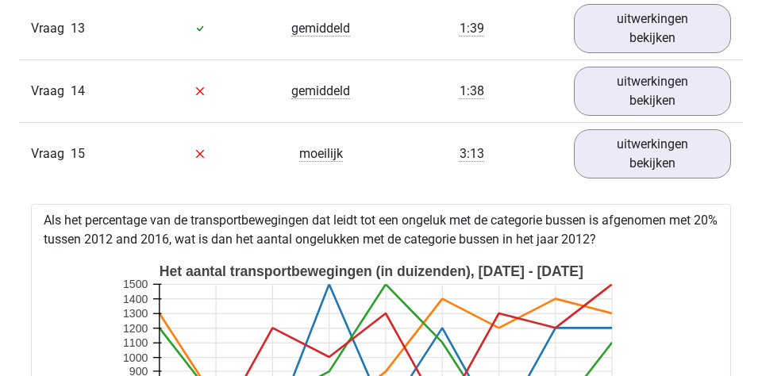
scroll to position [4223, 0]
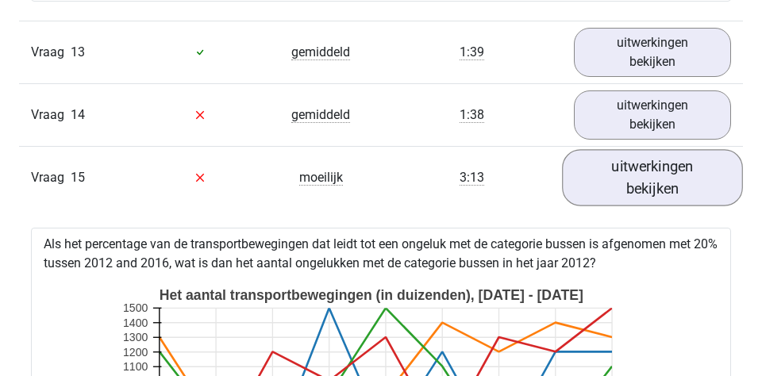
click at [619, 187] on link "uitwerkingen bekijken" at bounding box center [652, 177] width 181 height 56
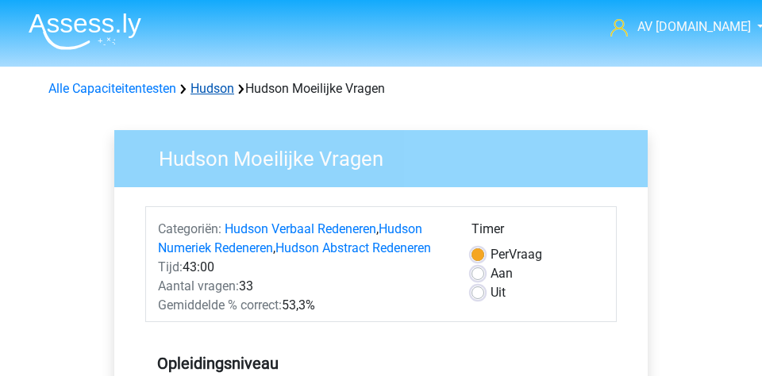
click at [224, 94] on link "Hudson" at bounding box center [213, 88] width 44 height 15
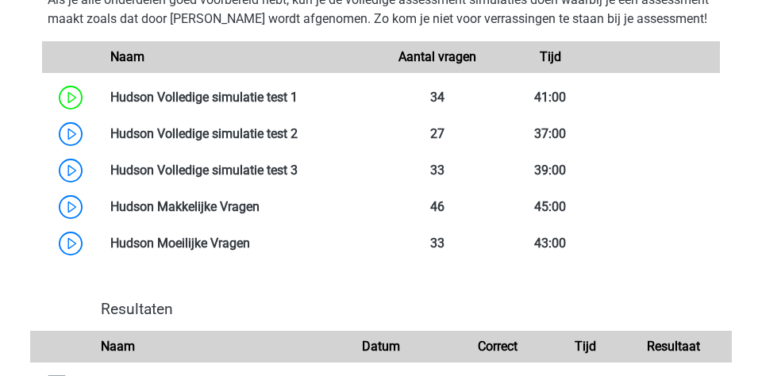
scroll to position [901, 0]
